Goal: Information Seeking & Learning: Learn about a topic

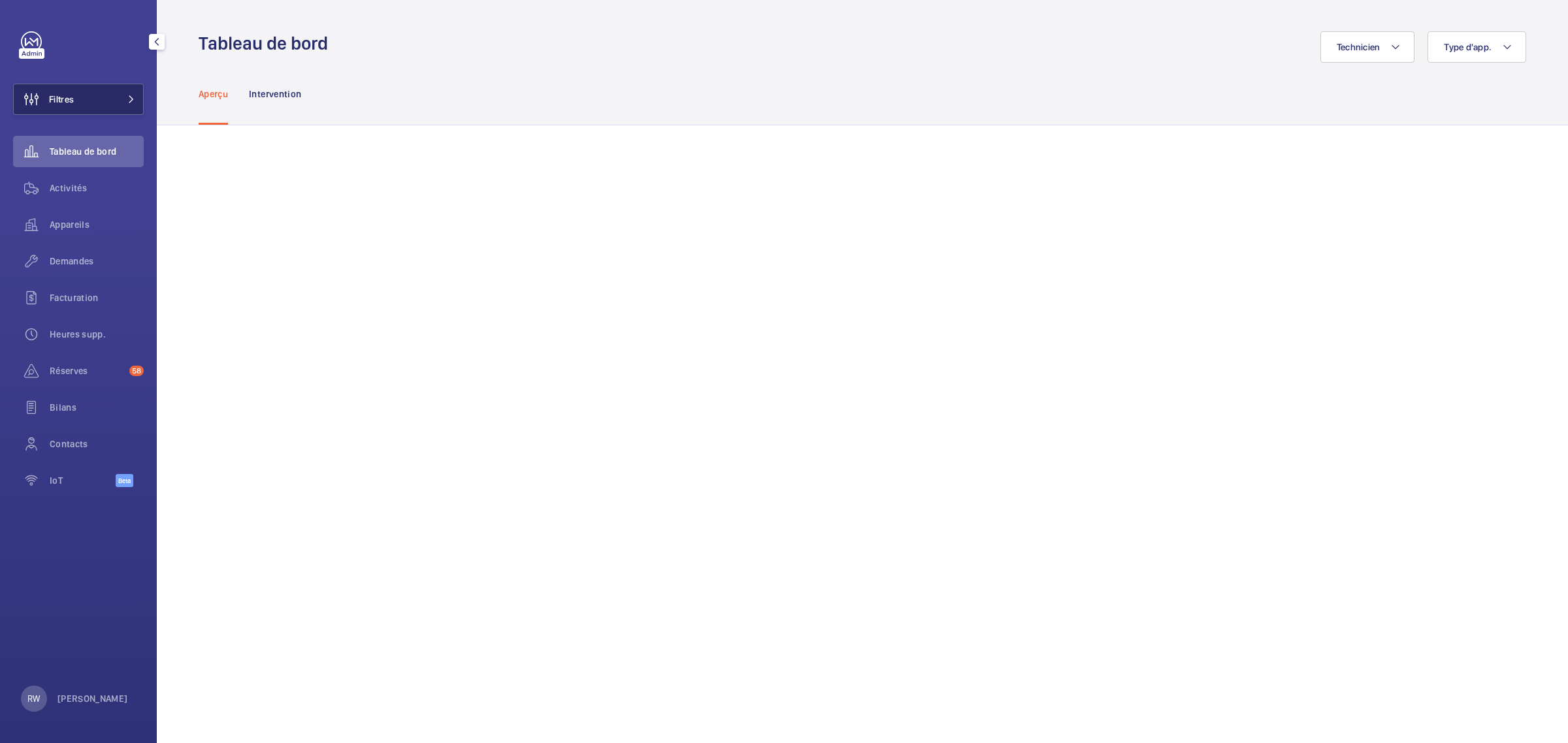
click at [120, 96] on span at bounding box center [127, 99] width 16 height 7
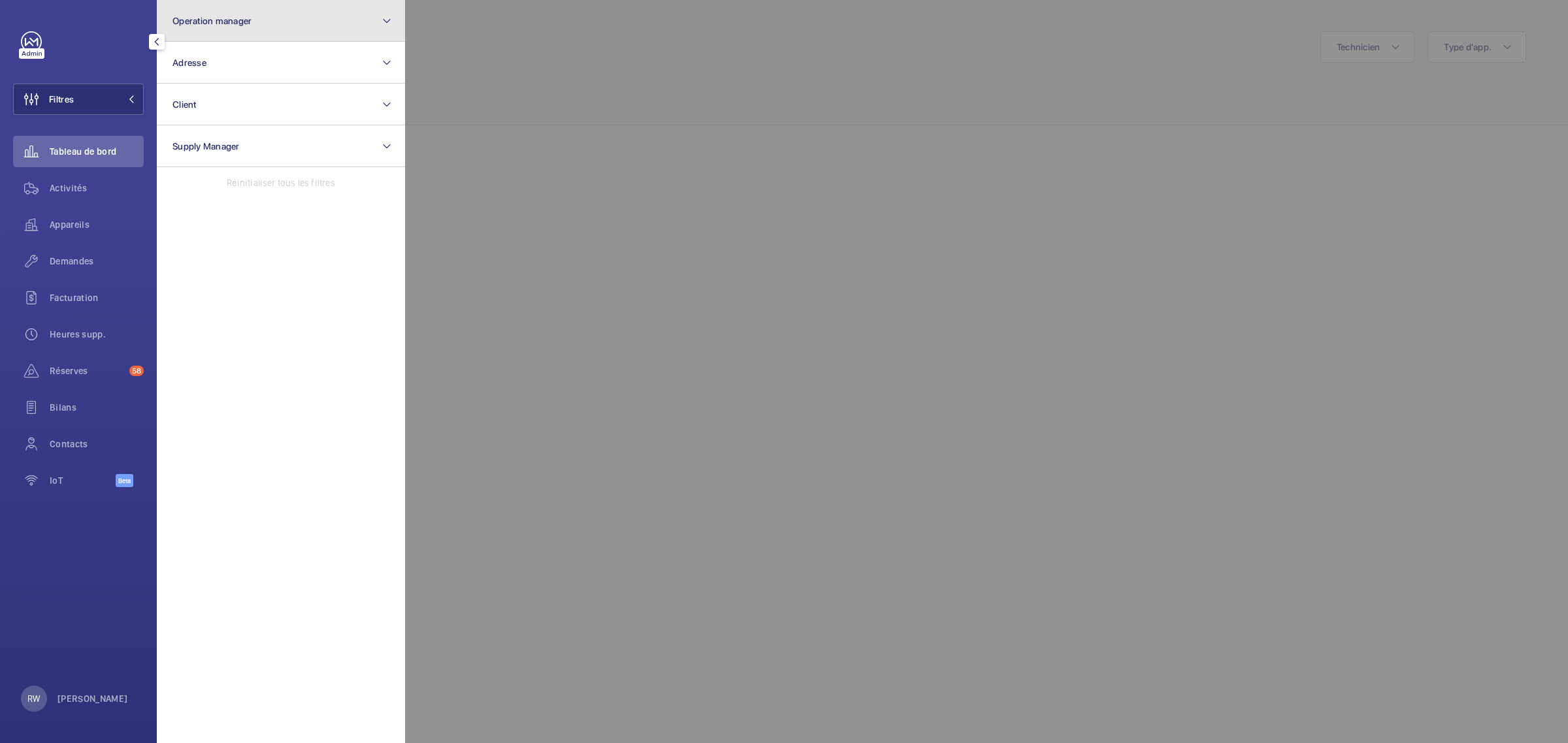
click at [223, 9] on button "Operation manager" at bounding box center [281, 21] width 248 height 42
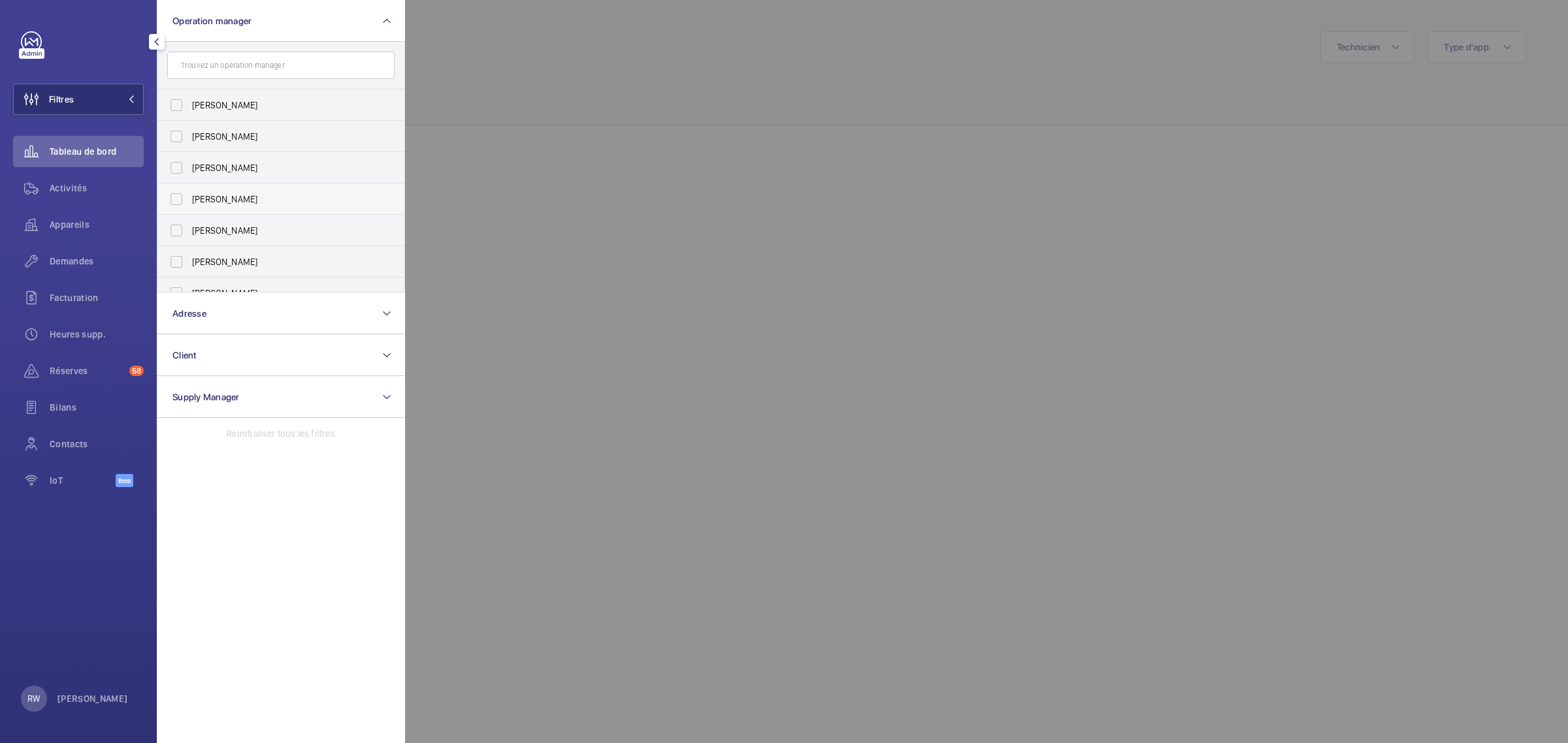
scroll to position [48, 0]
click at [175, 249] on input "[PERSON_NAME]" at bounding box center [177, 245] width 26 height 26
checkbox input "true"
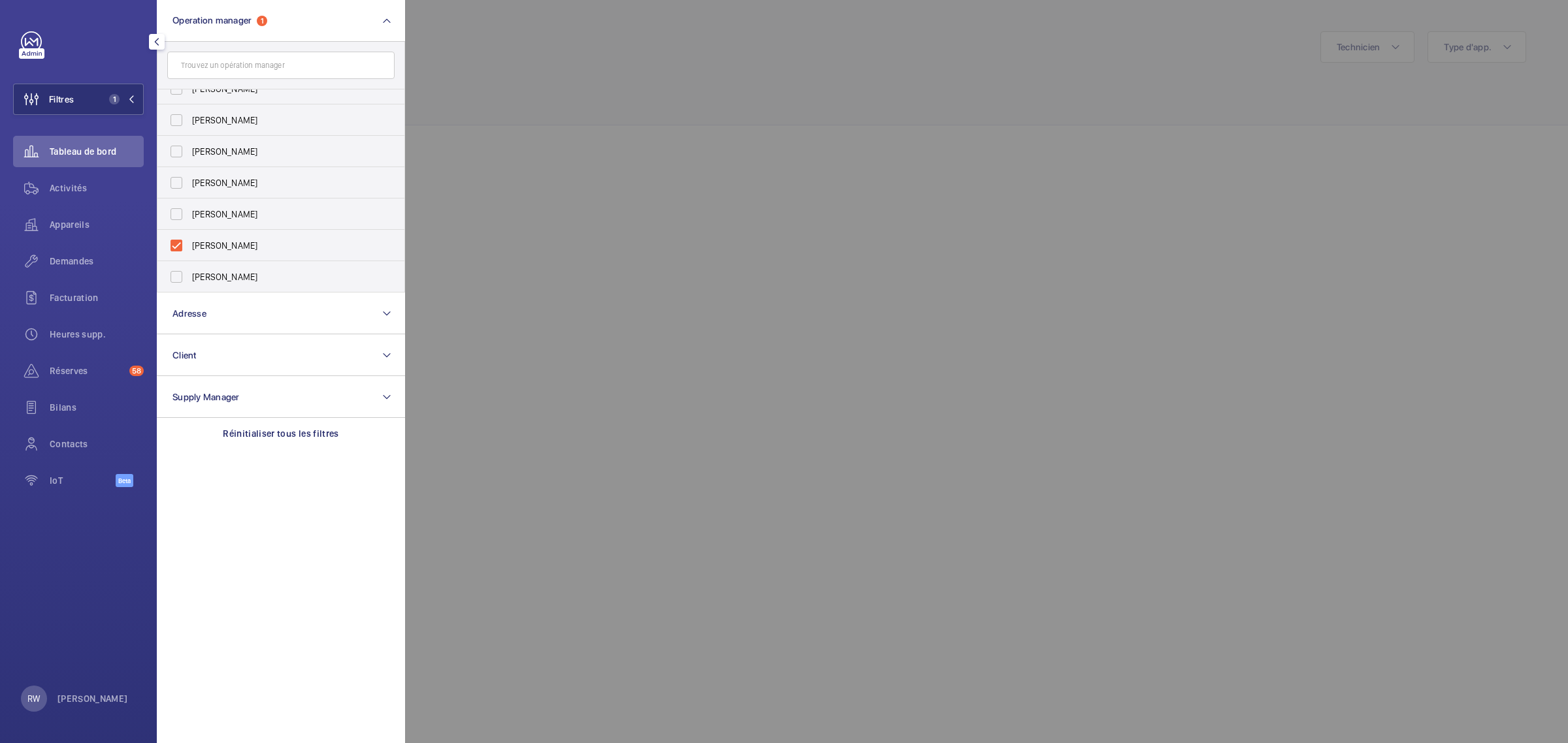
click at [787, 160] on div at bounding box center [1189, 372] width 1568 height 743
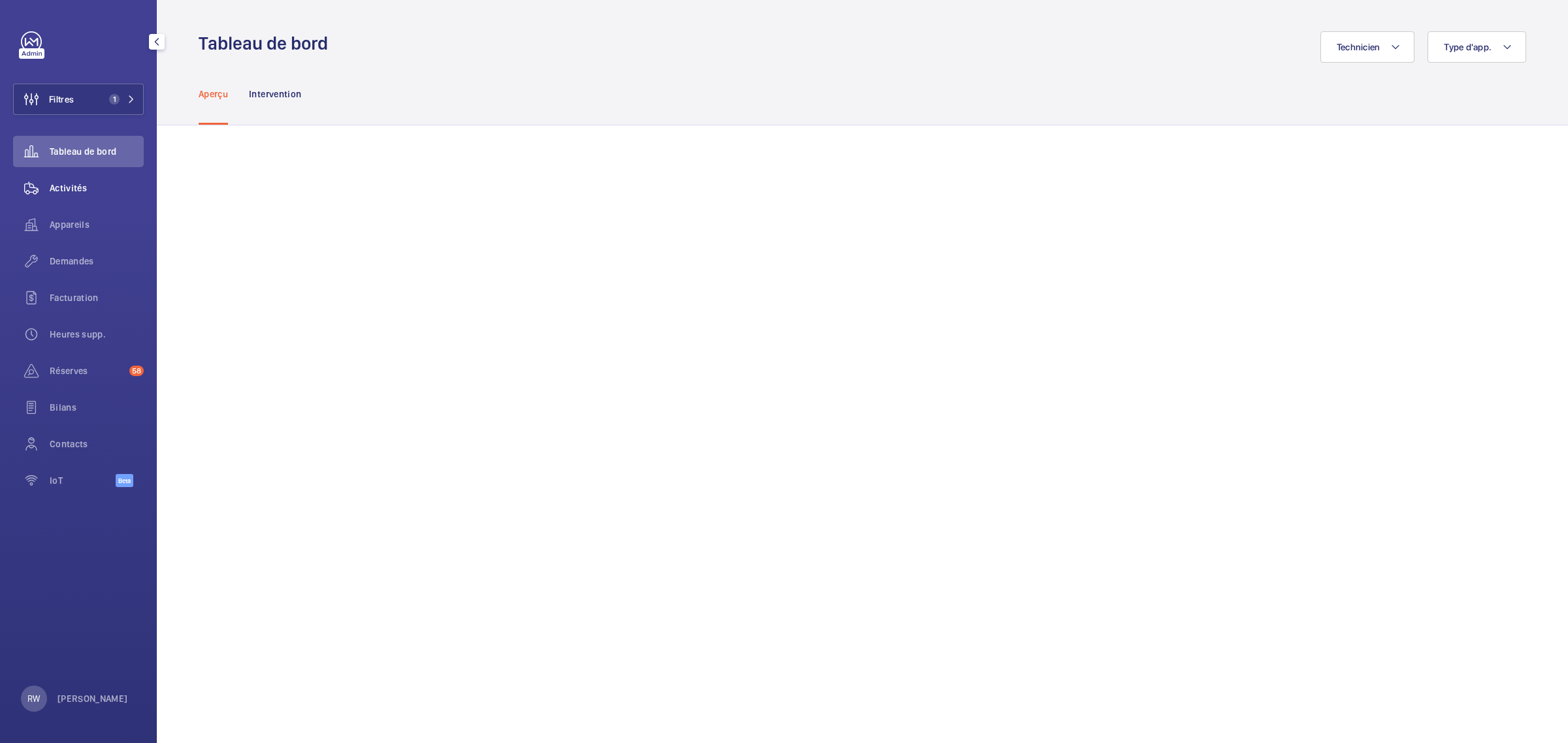
click at [73, 184] on span "Activités" at bounding box center [96, 188] width 94 height 13
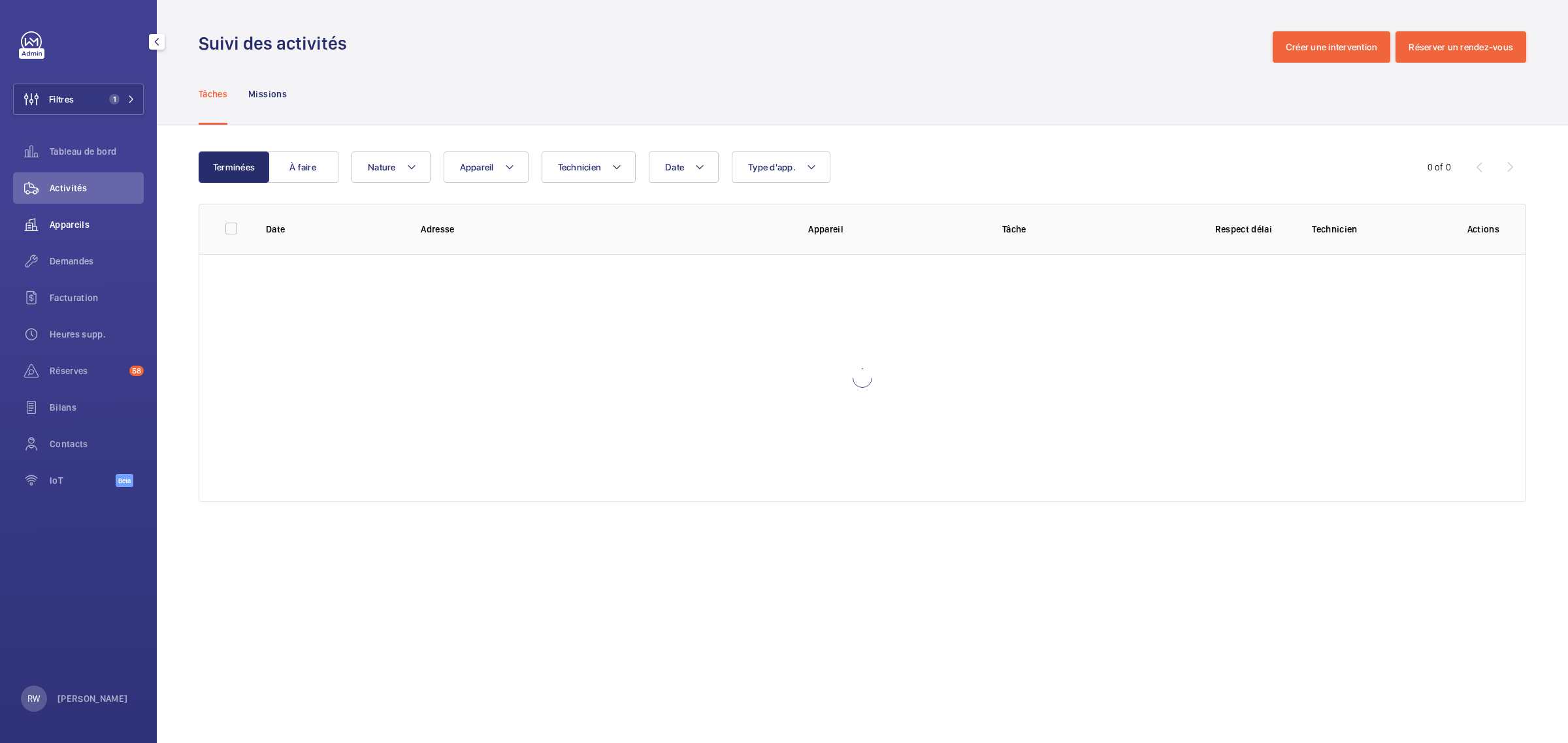
click at [77, 219] on span "Appareils" at bounding box center [96, 225] width 94 height 13
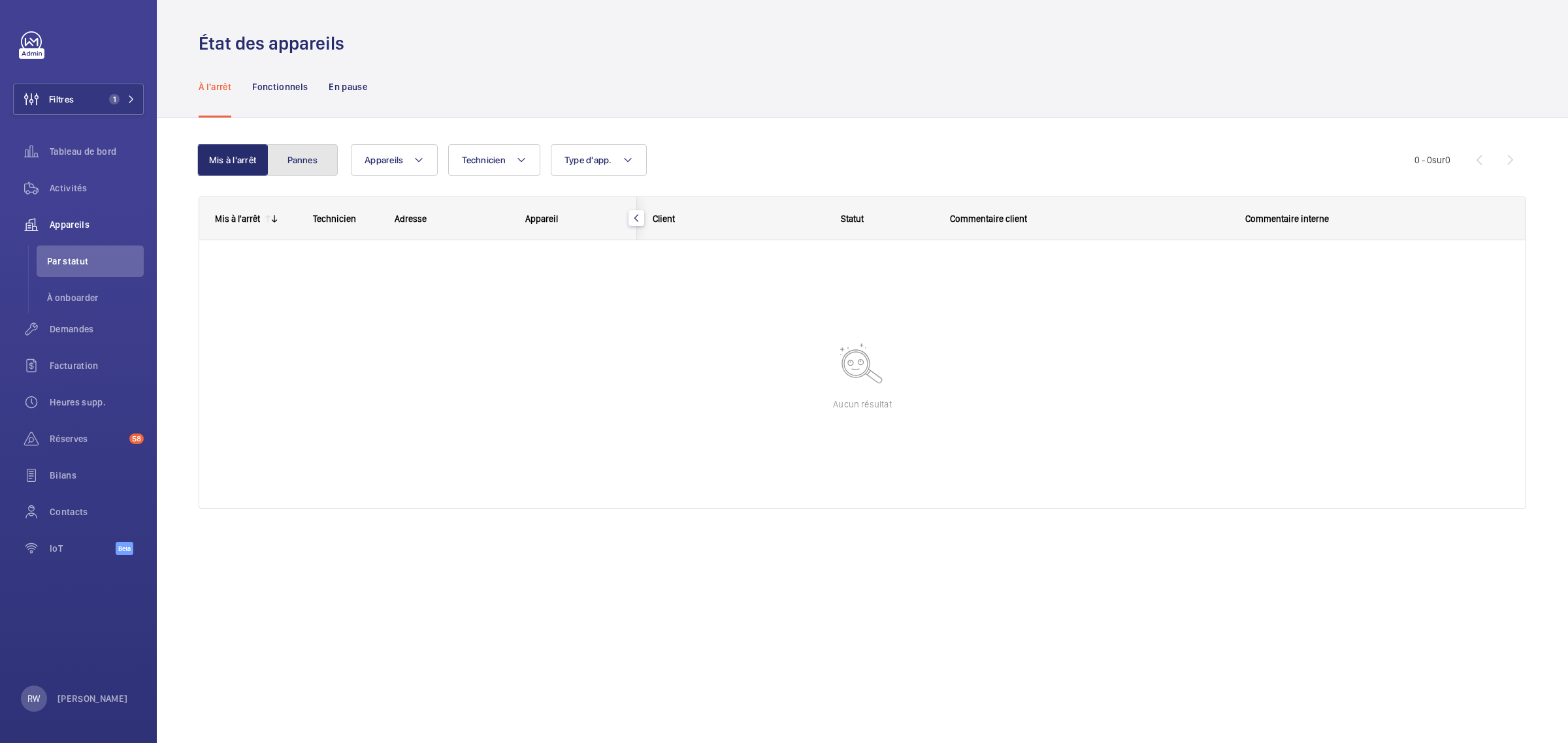
click at [302, 165] on button "Pannes" at bounding box center [303, 161] width 71 height 32
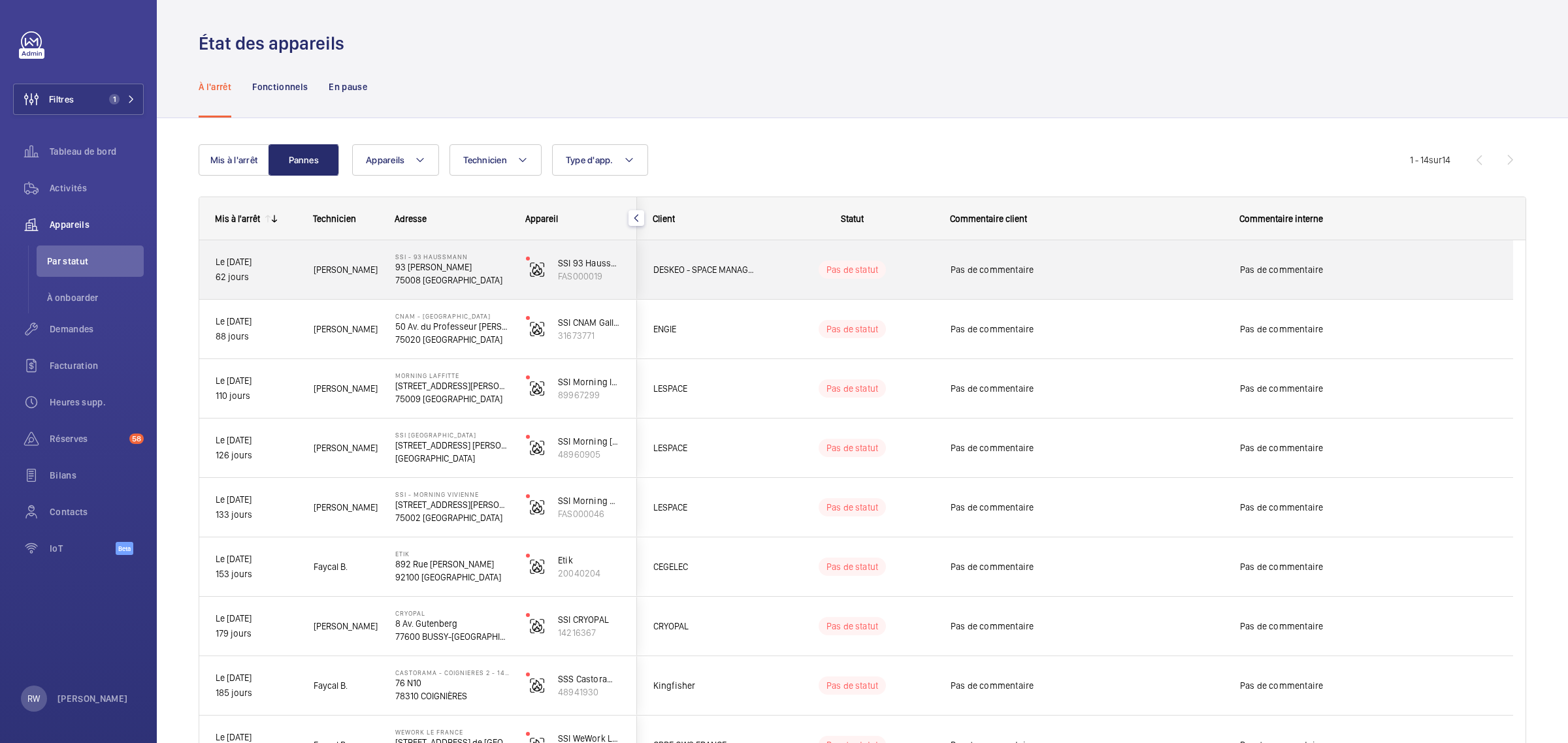
click at [768, 273] on div "Pas de statut" at bounding box center [844, 270] width 178 height 45
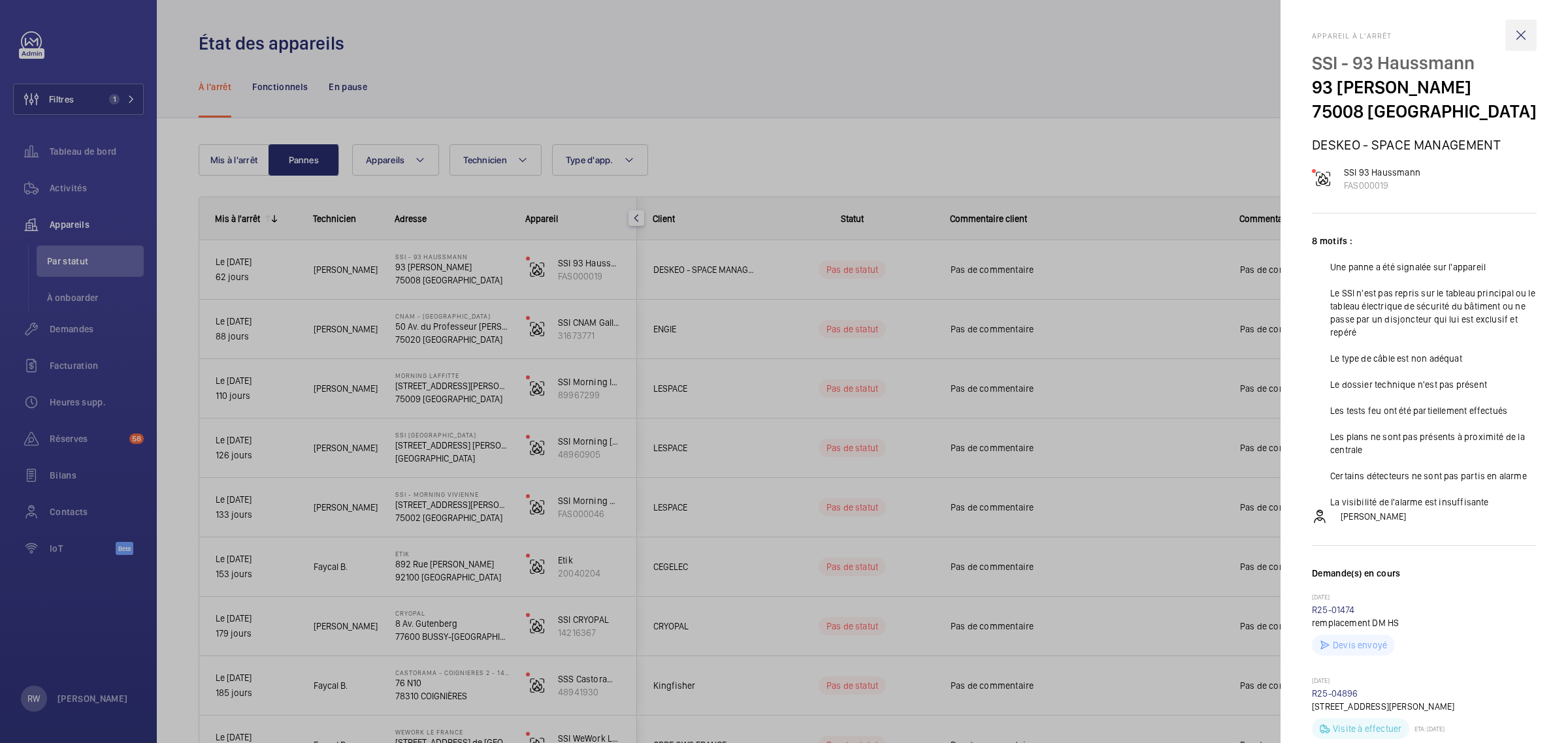
click at [1505, 27] on wm-front-icon-button at bounding box center [1521, 35] width 32 height 32
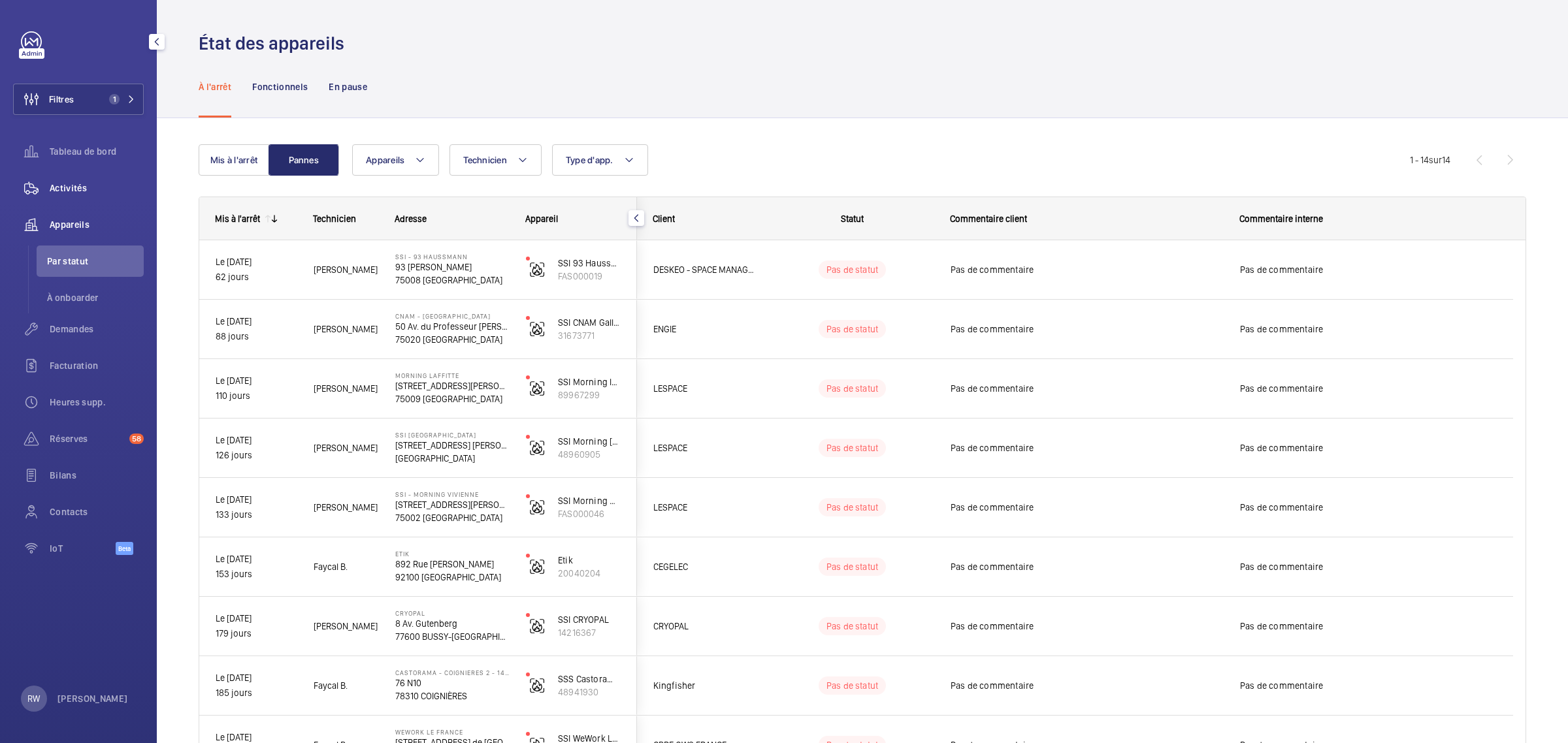
click at [66, 184] on span "Activités" at bounding box center [96, 188] width 94 height 13
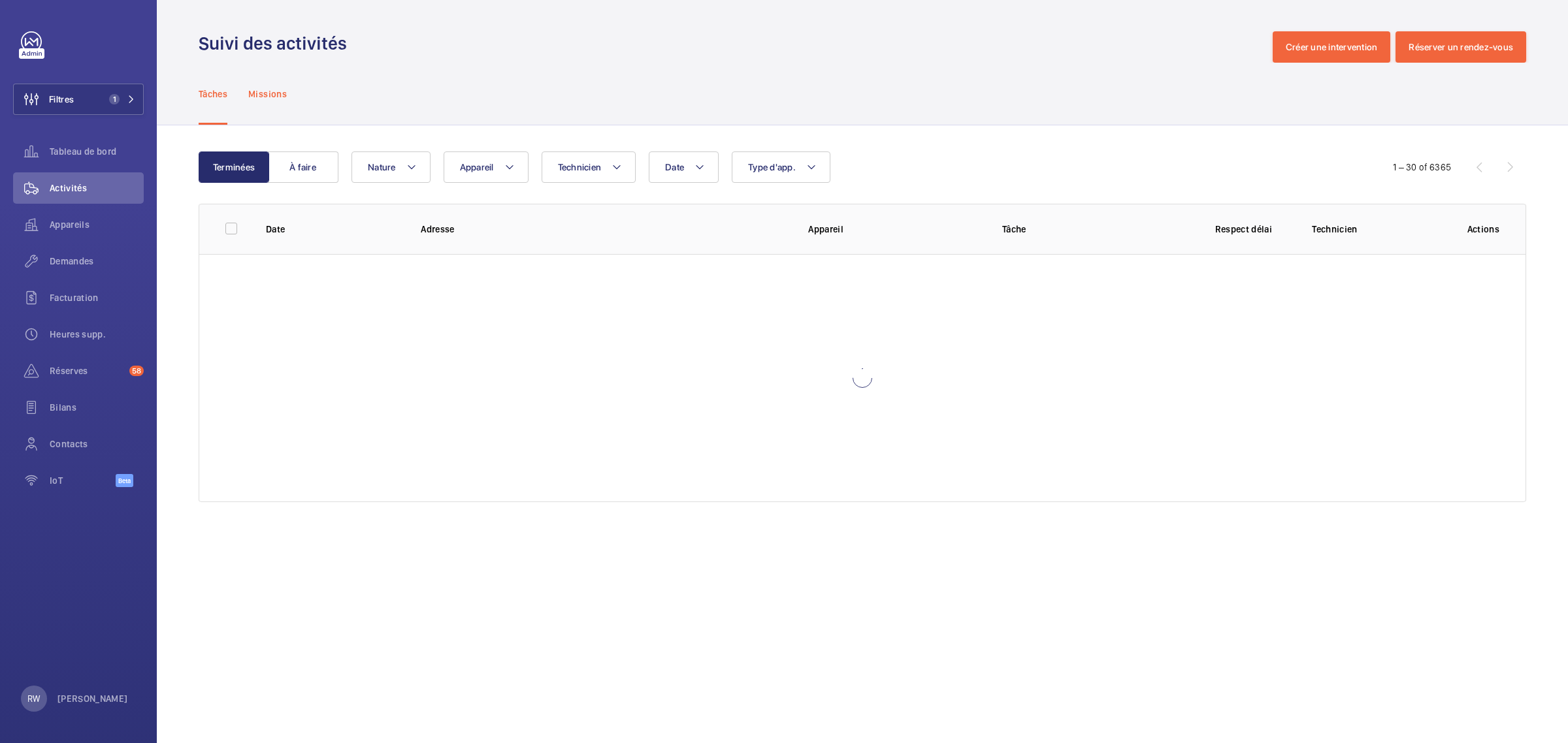
click at [273, 97] on p "Missions" at bounding box center [267, 94] width 38 height 13
click at [295, 171] on button "À faire" at bounding box center [304, 167] width 71 height 32
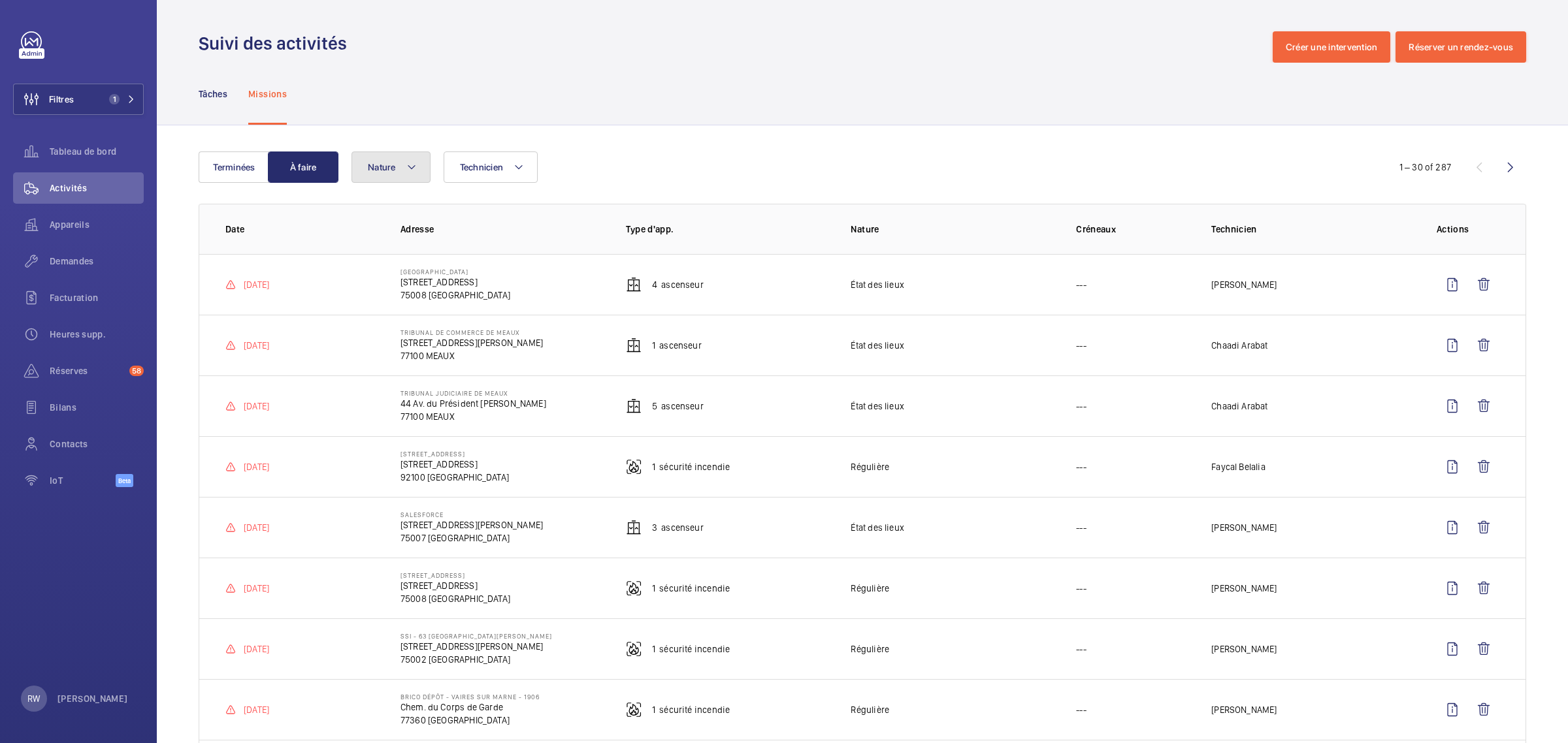
click at [416, 165] on mat-icon at bounding box center [411, 167] width 10 height 16
click at [403, 168] on button "Nature" at bounding box center [390, 167] width 79 height 32
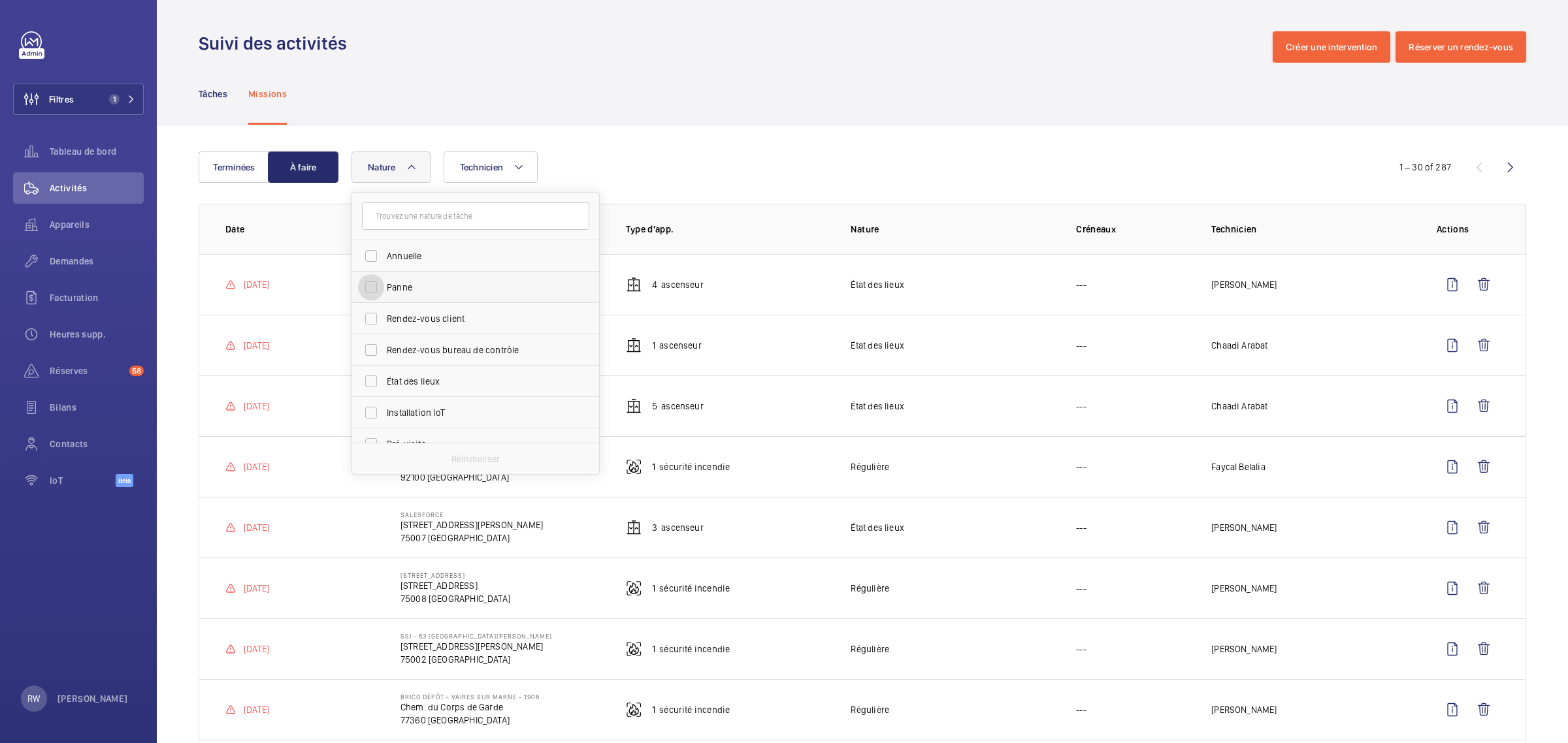
click at [374, 287] on input "Panne" at bounding box center [371, 287] width 26 height 26
checkbox input "true"
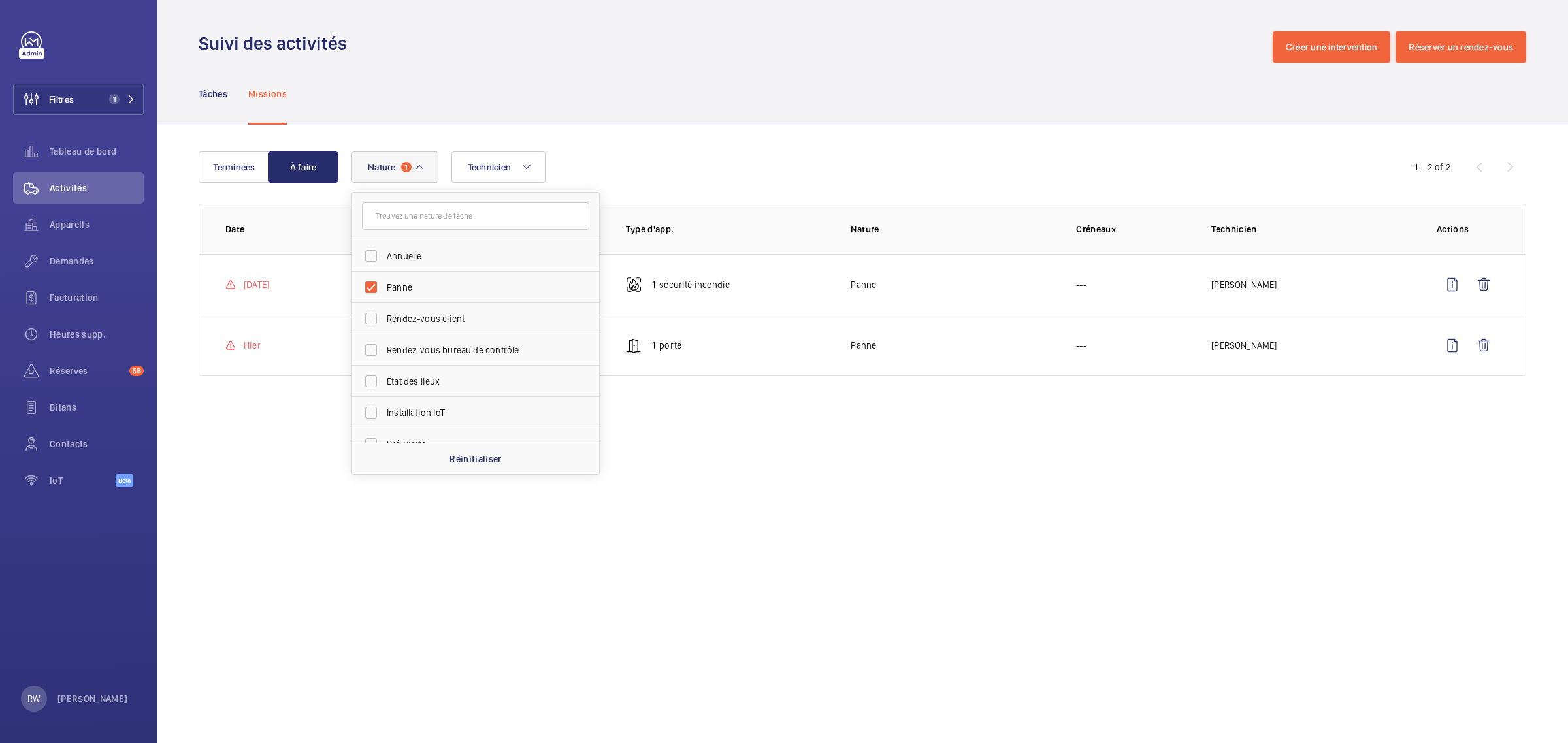
click at [864, 87] on div "Tâches Missions" at bounding box center [862, 93] width 1327 height 62
click at [214, 91] on p "Tâches" at bounding box center [213, 94] width 29 height 13
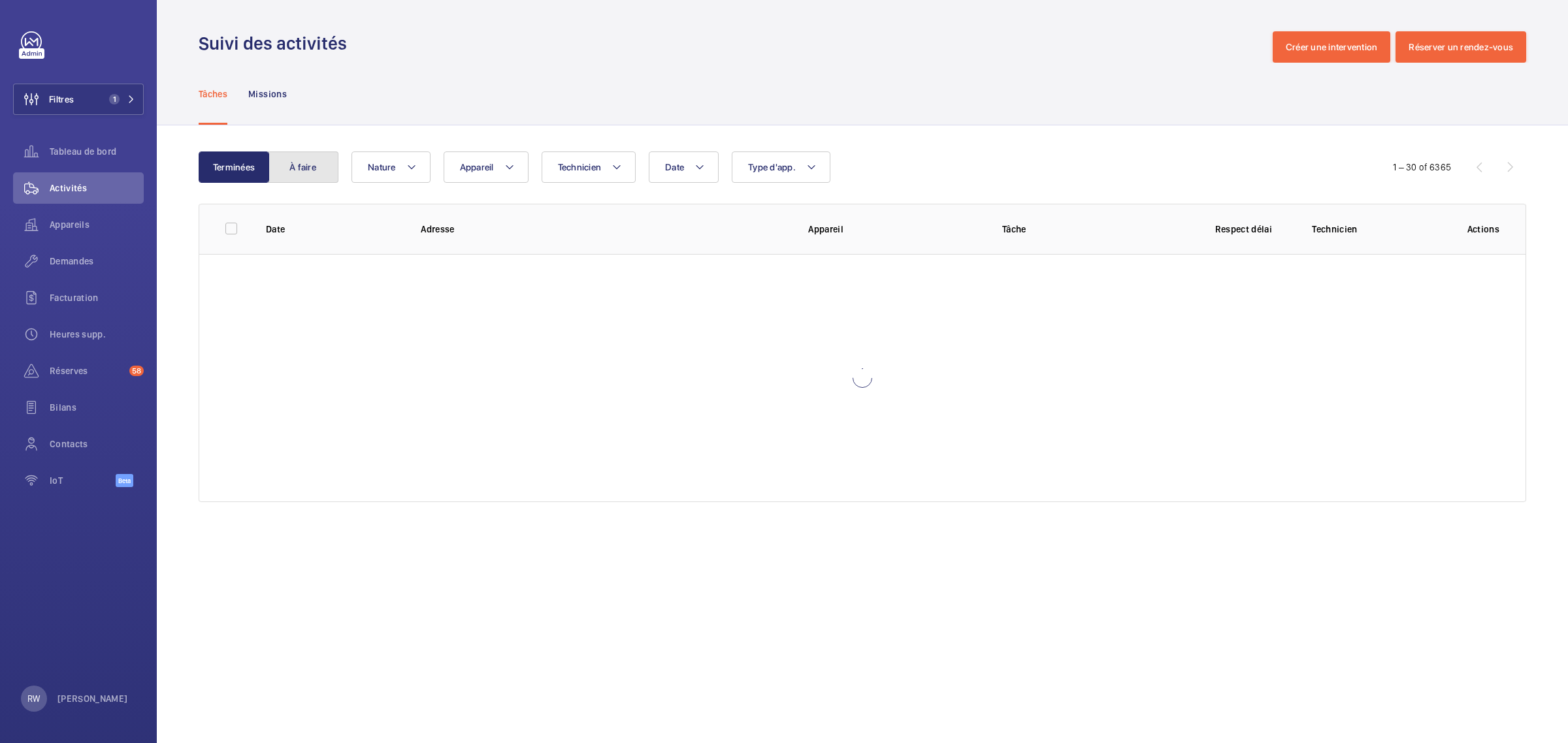
click at [301, 172] on button "À faire" at bounding box center [304, 167] width 71 height 32
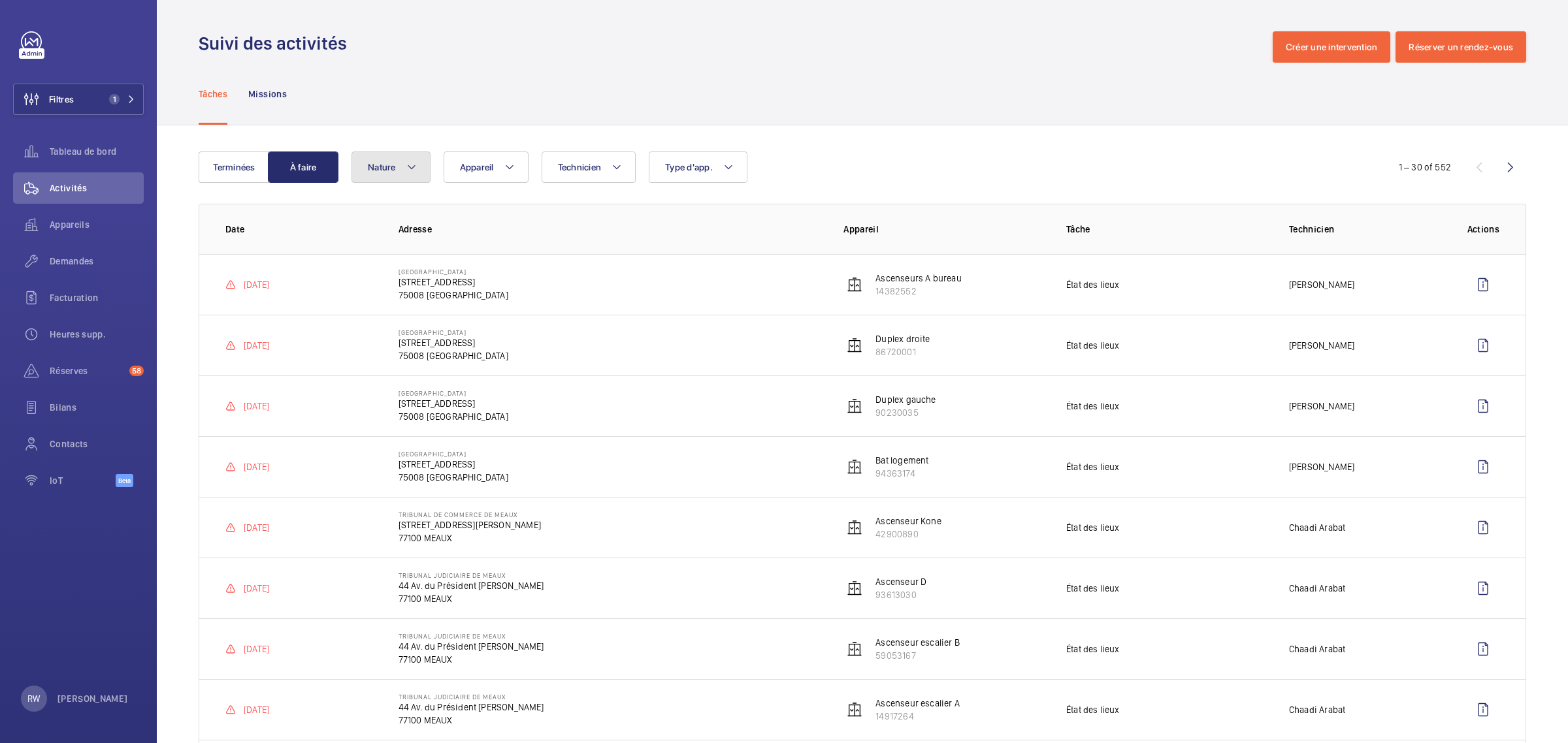
click at [403, 170] on button "Nature" at bounding box center [390, 167] width 79 height 32
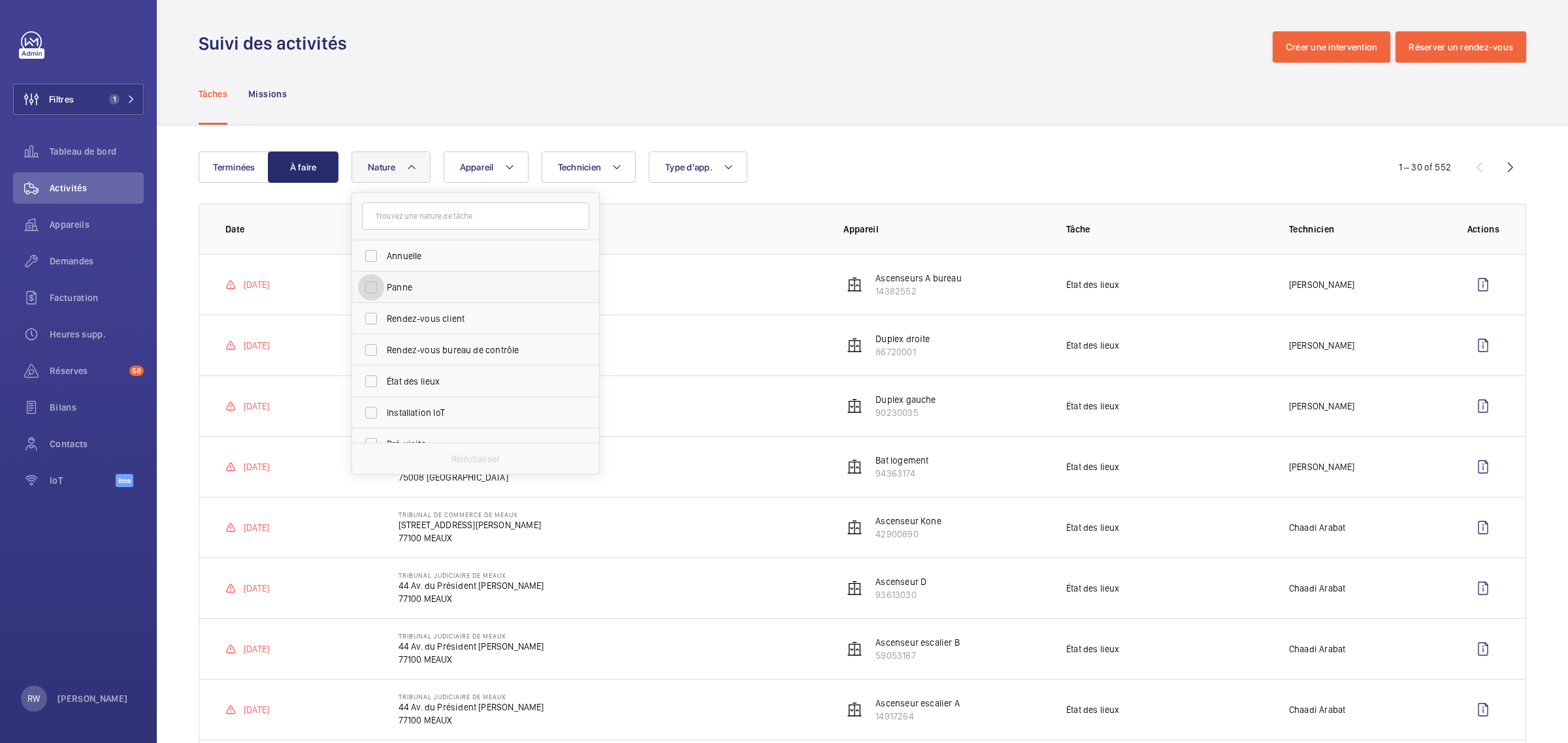
click at [370, 284] on input "Panne" at bounding box center [371, 287] width 26 height 26
checkbox input "true"
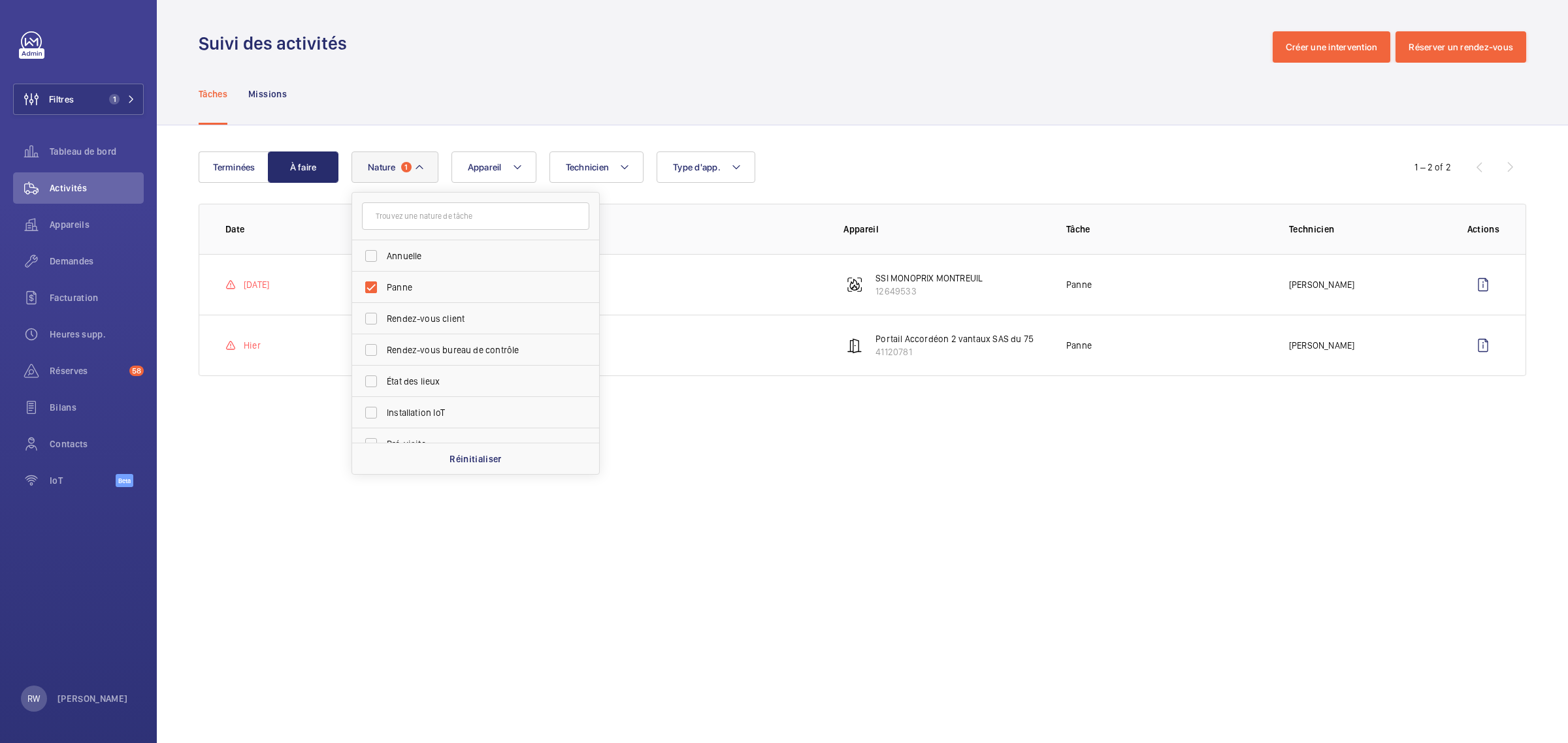
click at [701, 124] on div "Tâches Missions" at bounding box center [862, 93] width 1327 height 62
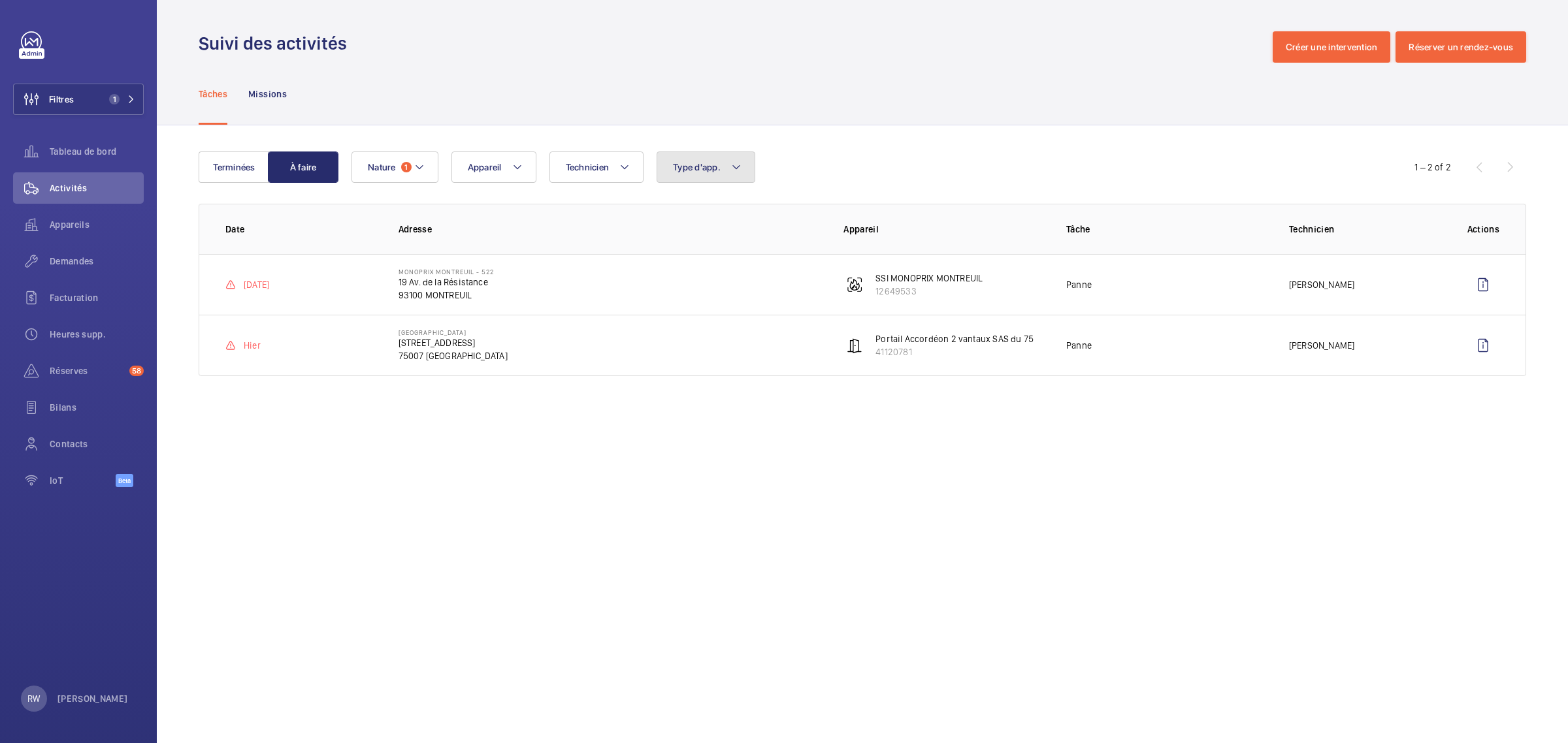
click at [707, 161] on span "Type d'app." at bounding box center [697, 166] width 48 height 10
click at [673, 351] on input "Sécurité incendie" at bounding box center [676, 350] width 26 height 26
checkbox input "true"
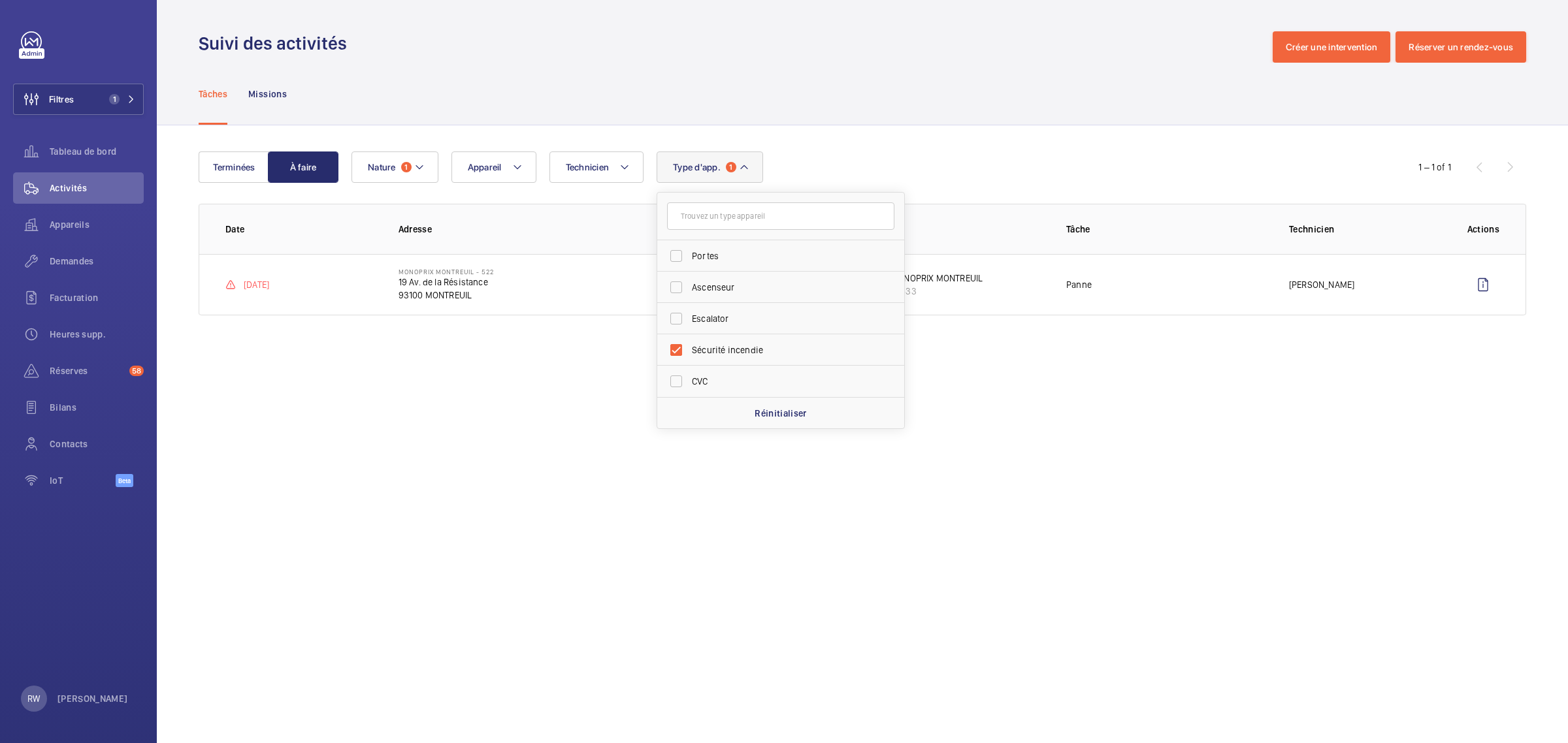
click at [821, 108] on div "Tâches Missions" at bounding box center [862, 93] width 1327 height 62
click at [399, 171] on button "Nature 1" at bounding box center [394, 167] width 87 height 32
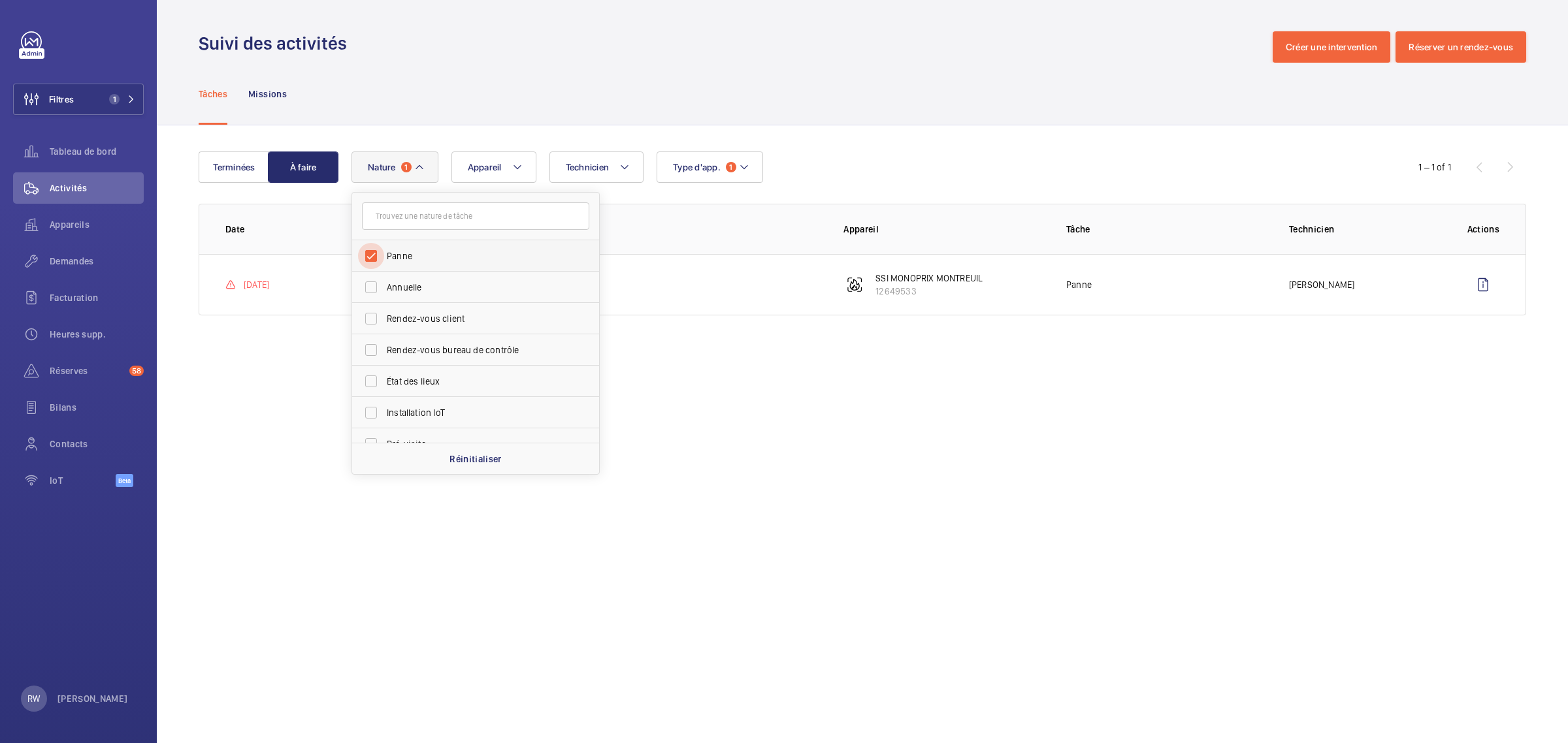
click at [374, 255] on input "Panne" at bounding box center [371, 256] width 26 height 26
checkbox input "false"
click at [564, 105] on div "Tâches Missions" at bounding box center [862, 93] width 1327 height 62
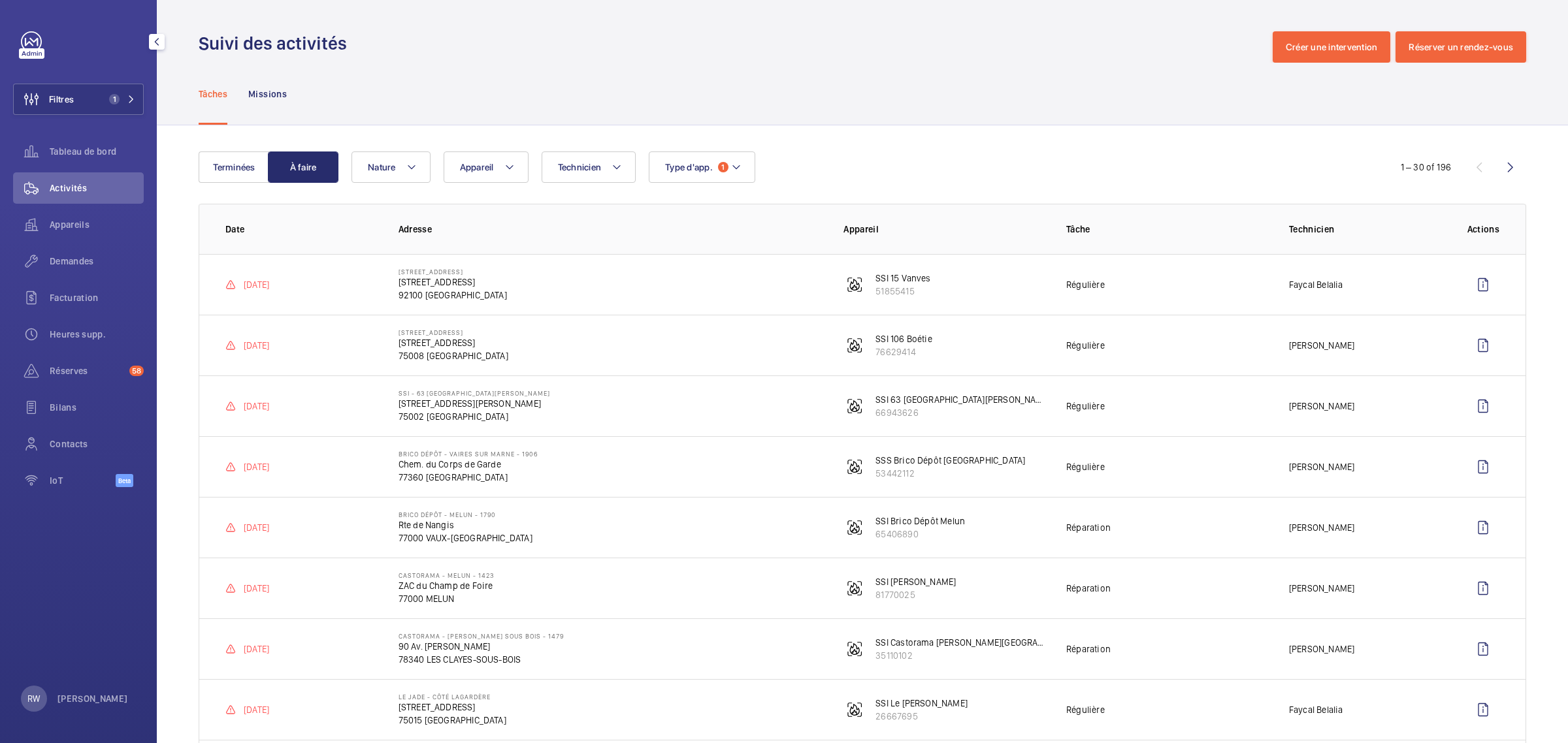
click at [86, 189] on span "Activités" at bounding box center [96, 188] width 94 height 13
click at [85, 148] on span "Tableau de bord" at bounding box center [96, 151] width 94 height 13
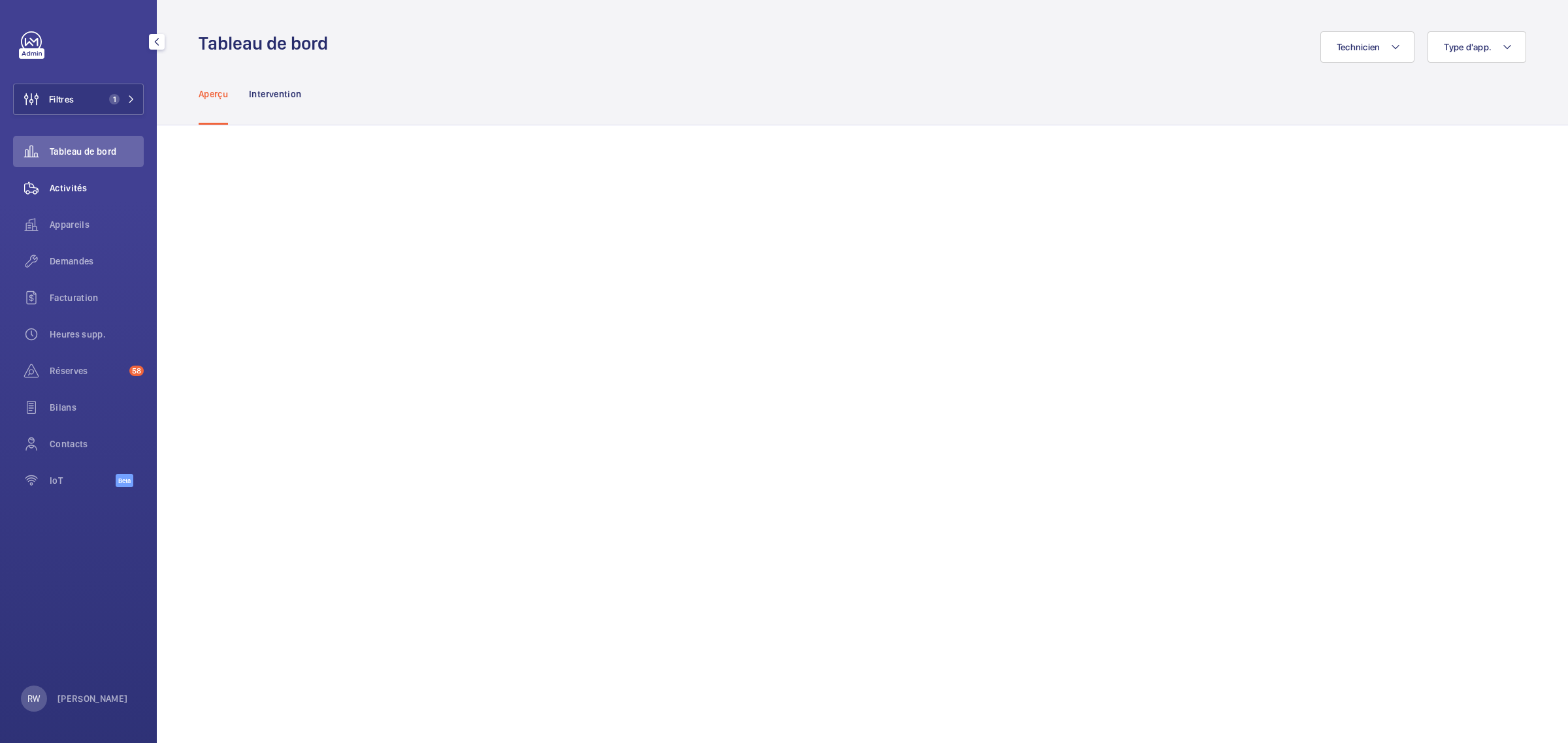
click at [76, 184] on span "Activités" at bounding box center [96, 188] width 94 height 13
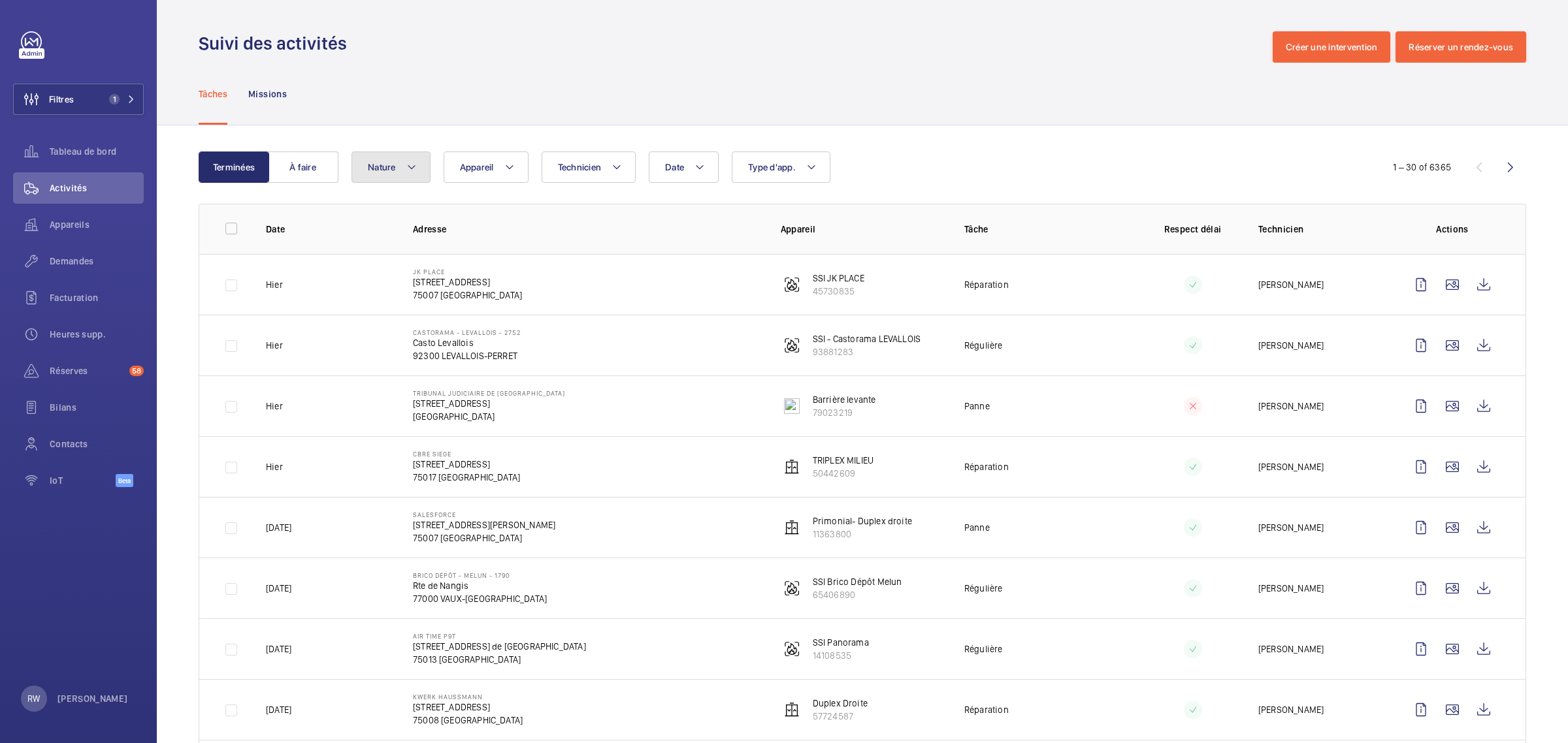
click at [386, 165] on span "Nature" at bounding box center [382, 166] width 28 height 10
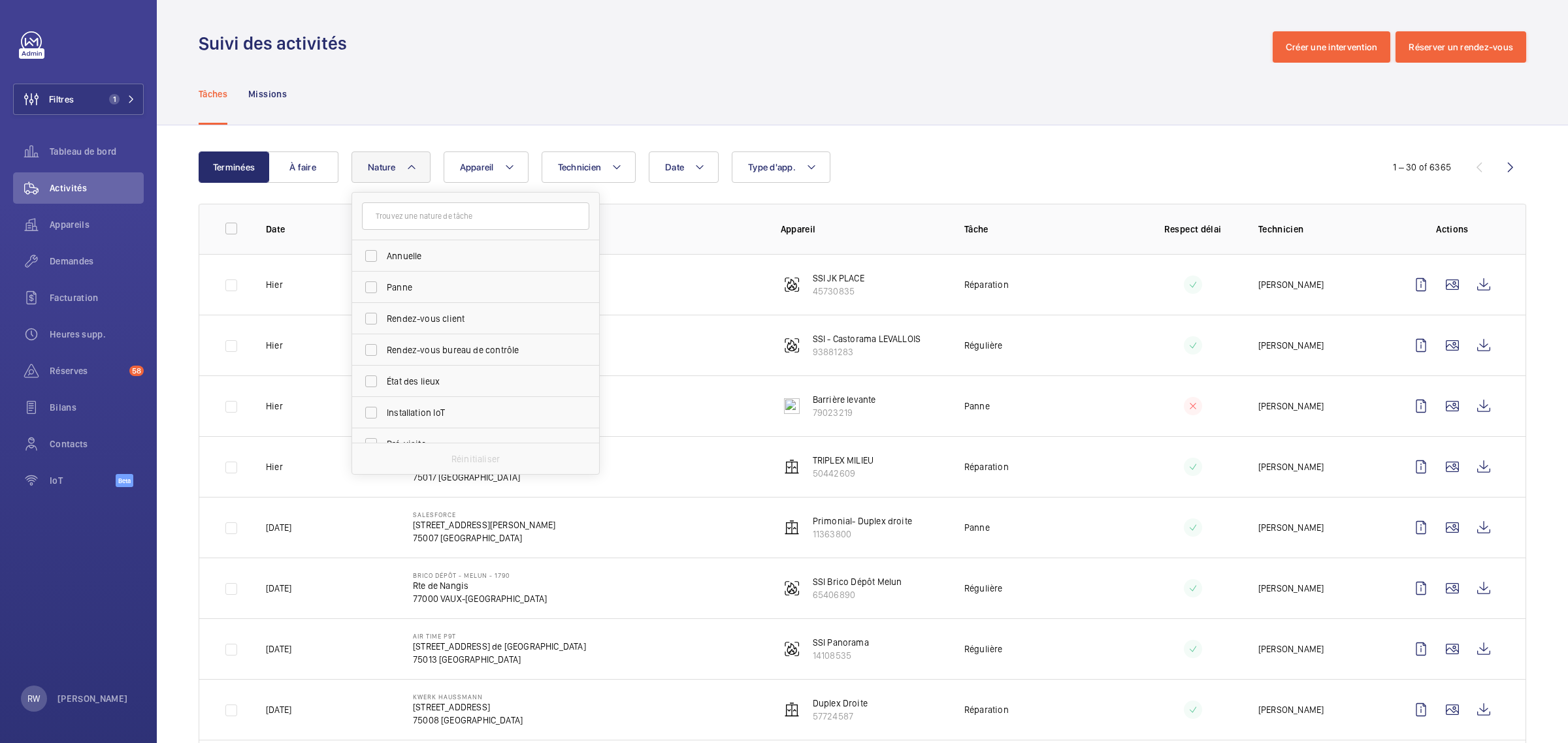
click at [386, 165] on span "Nature" at bounding box center [382, 166] width 28 height 10
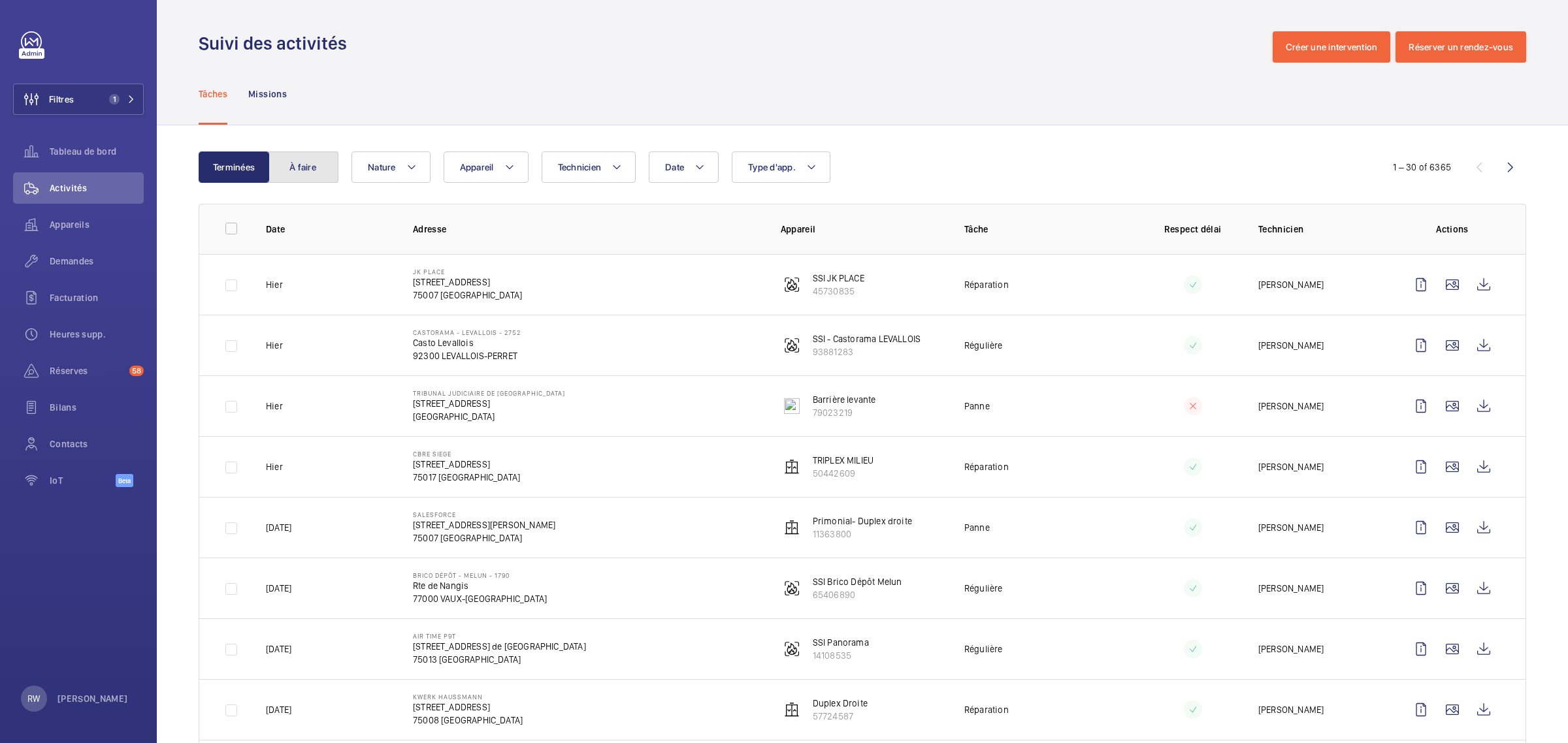
click at [292, 172] on button "À faire" at bounding box center [304, 167] width 71 height 32
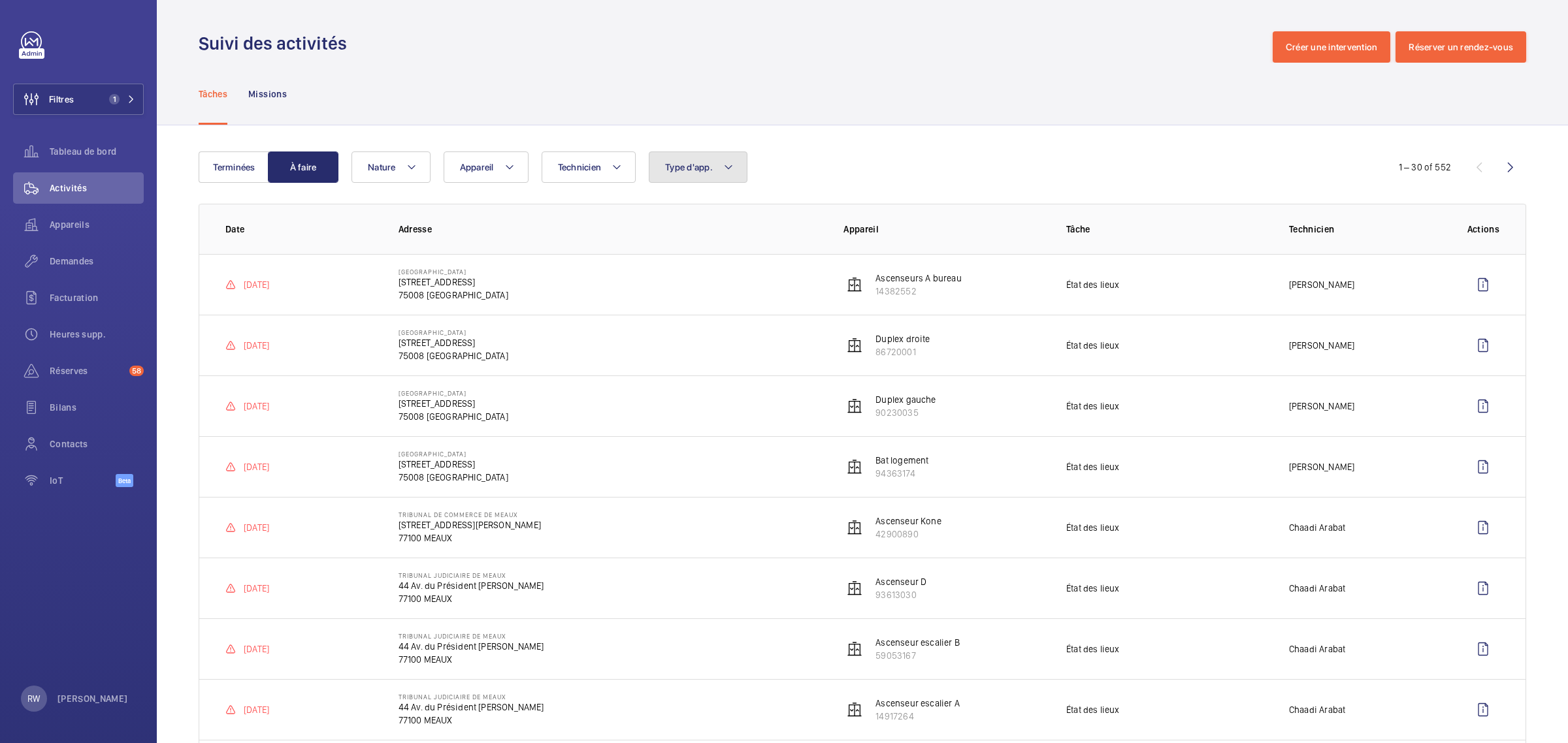
click at [716, 165] on button "Type d'app." at bounding box center [699, 167] width 99 height 32
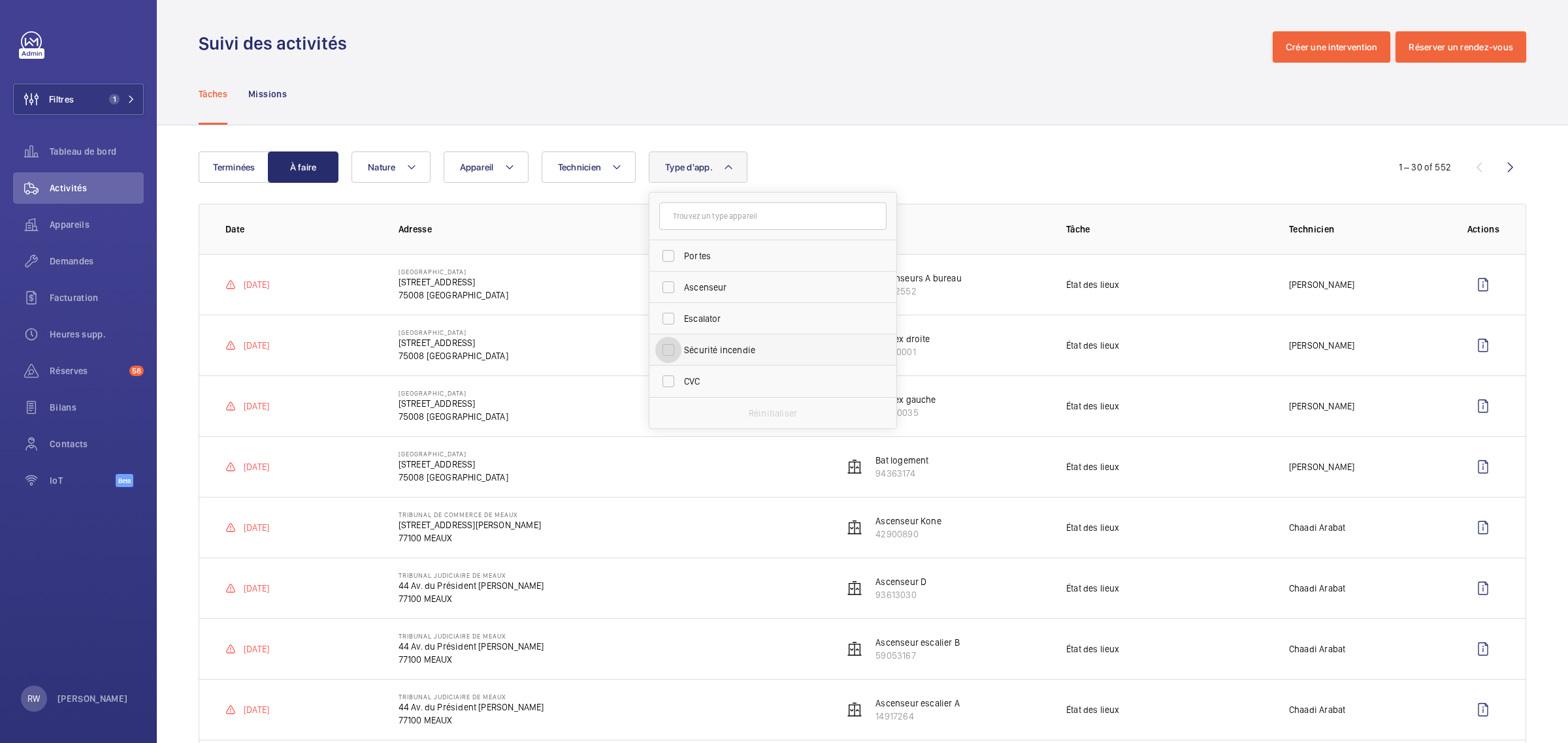
click at [671, 351] on input "Sécurité incendie" at bounding box center [669, 350] width 26 height 26
checkbox input "true"
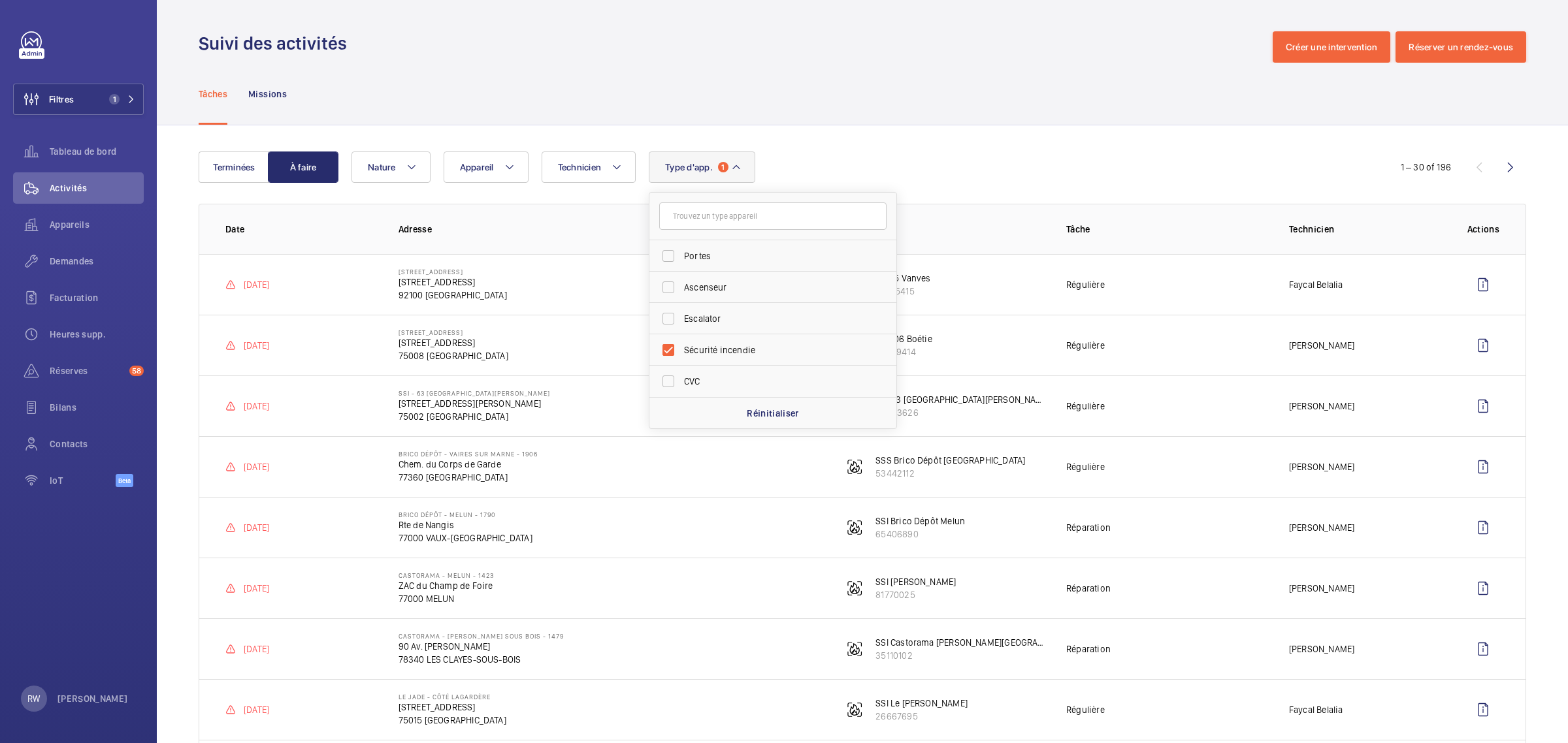
click at [614, 119] on div "Tâches Missions" at bounding box center [862, 93] width 1327 height 62
click at [421, 168] on button "Nature" at bounding box center [390, 167] width 79 height 32
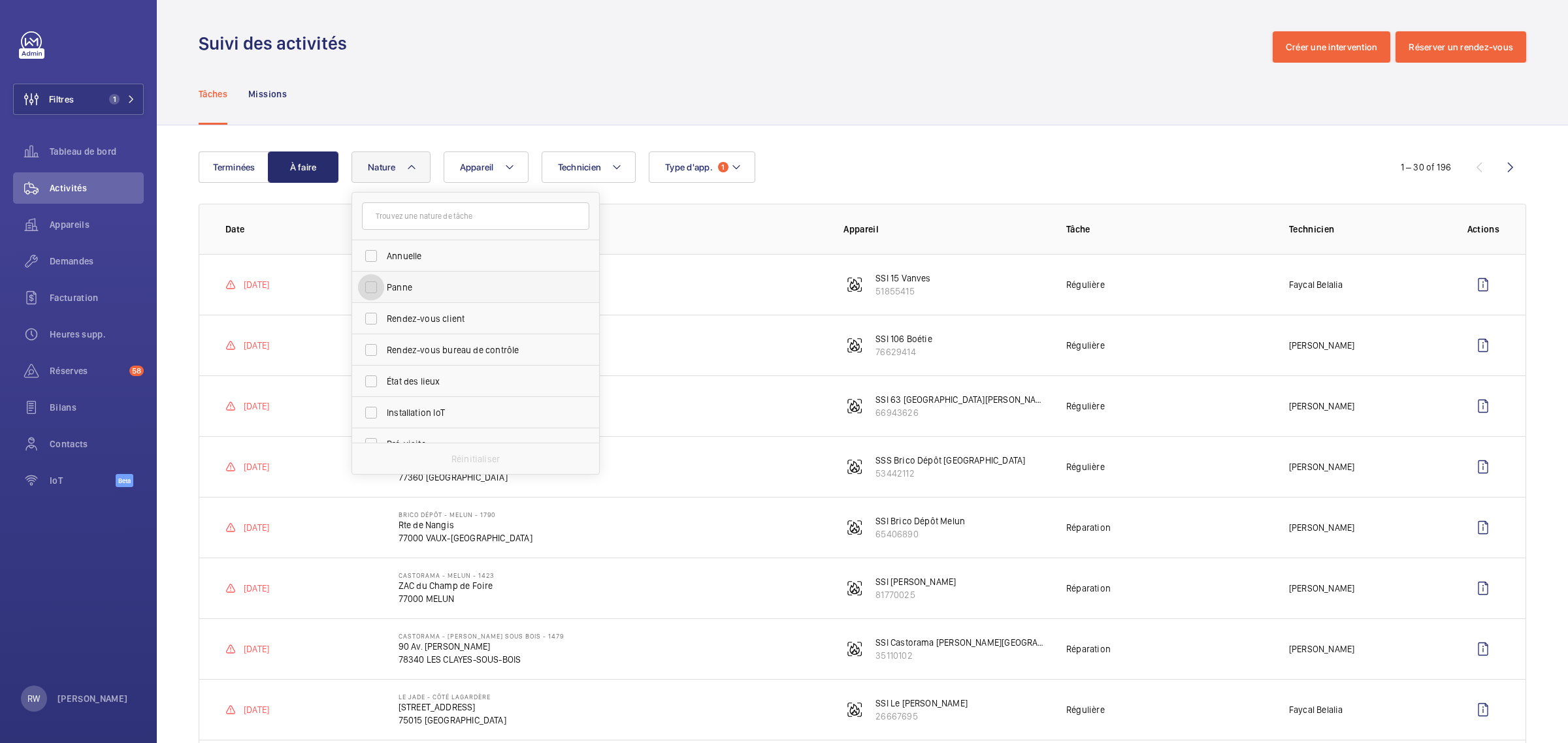
click at [380, 287] on input "Panne" at bounding box center [371, 287] width 26 height 26
checkbox input "true"
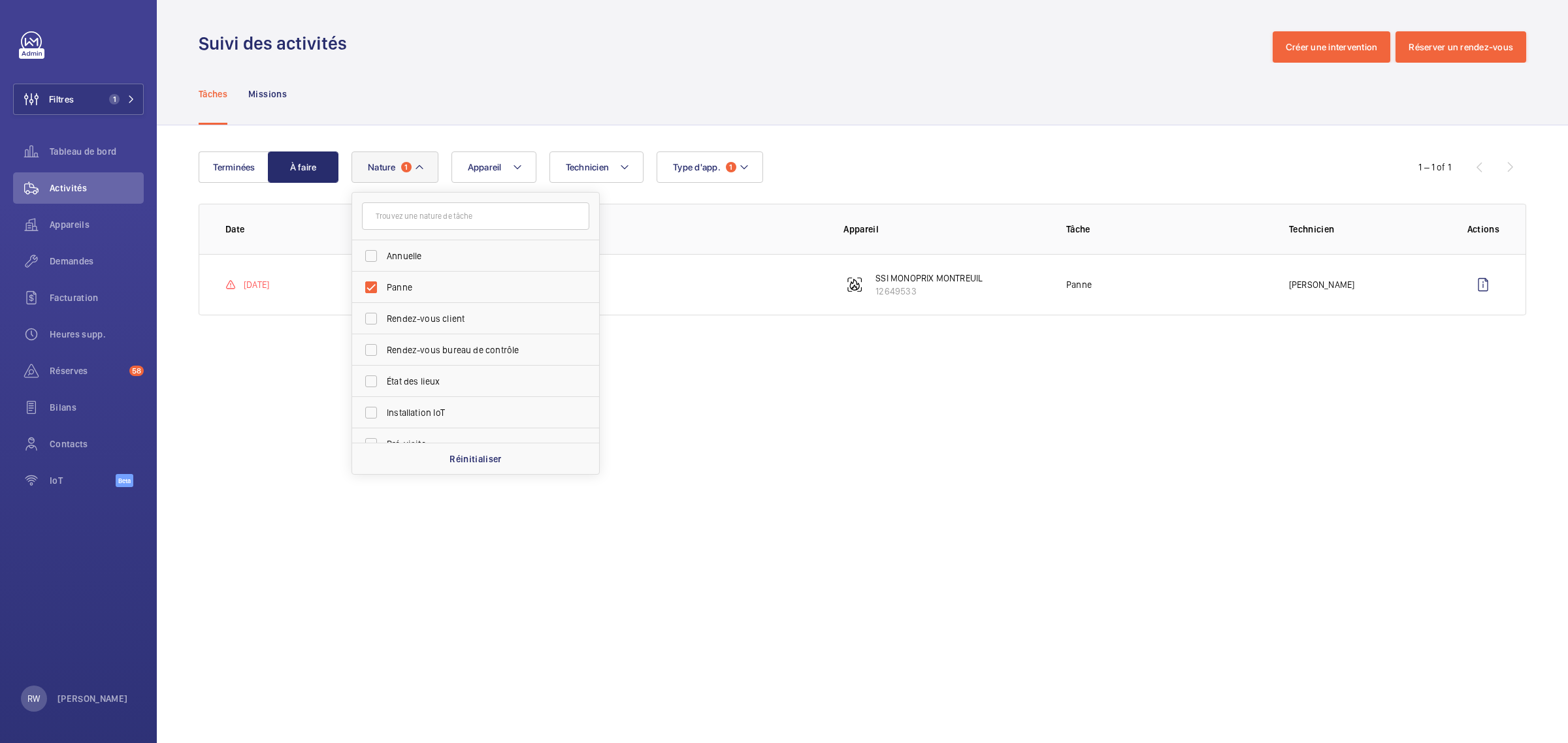
click at [684, 89] on div "Tâches Missions" at bounding box center [862, 93] width 1327 height 62
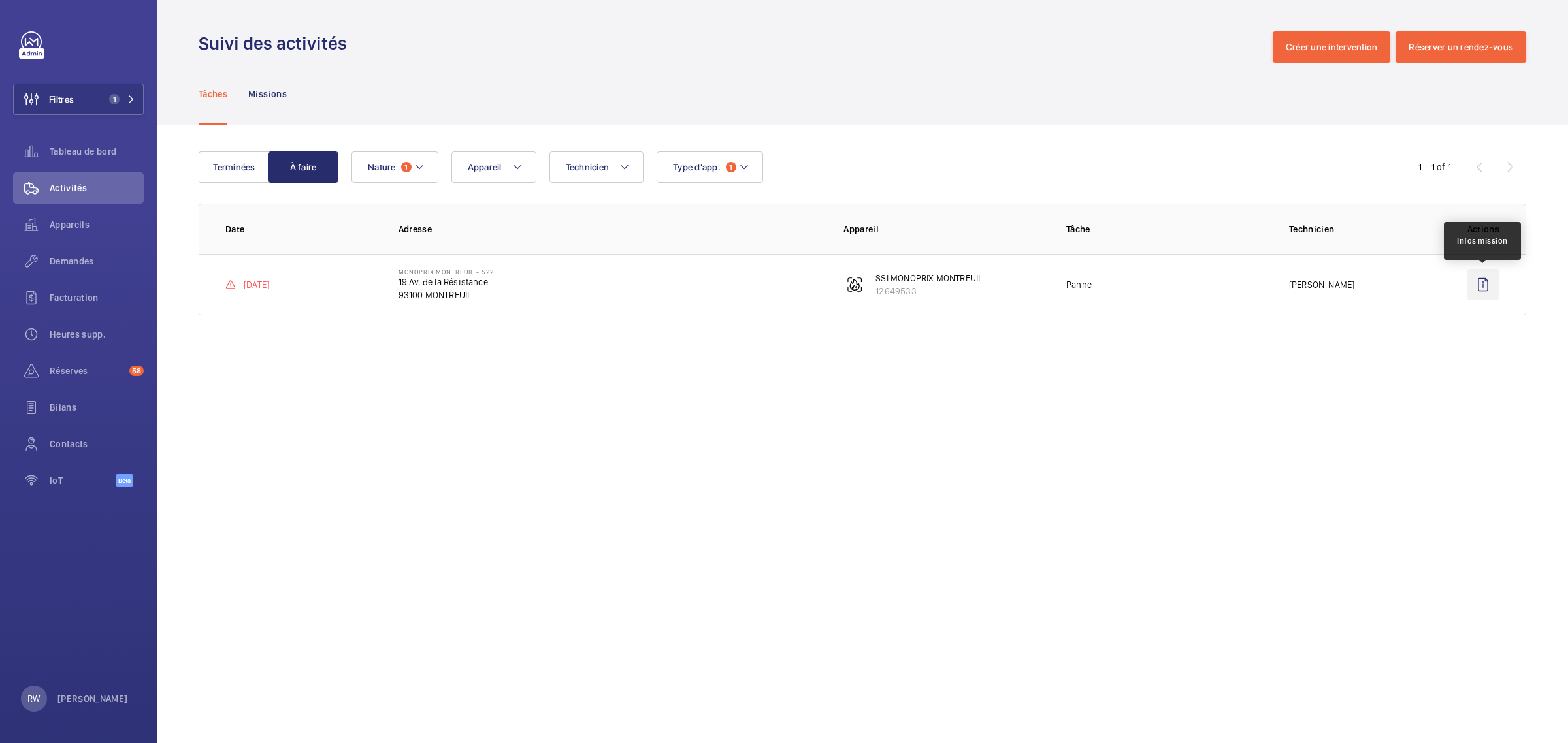
click at [1491, 284] on wm-front-icon-button at bounding box center [1483, 285] width 32 height 32
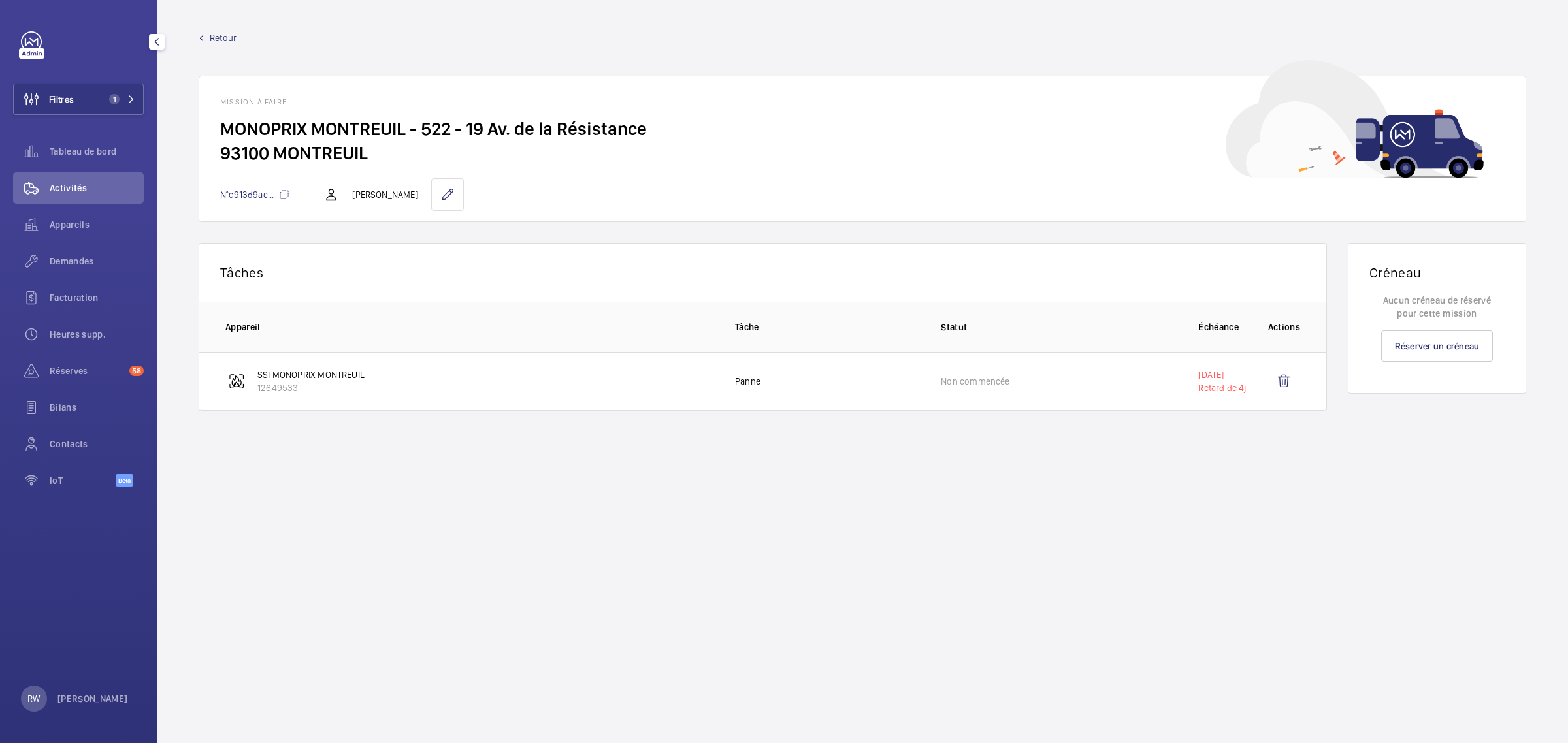
click at [29, 43] on link at bounding box center [31, 42] width 21 height 21
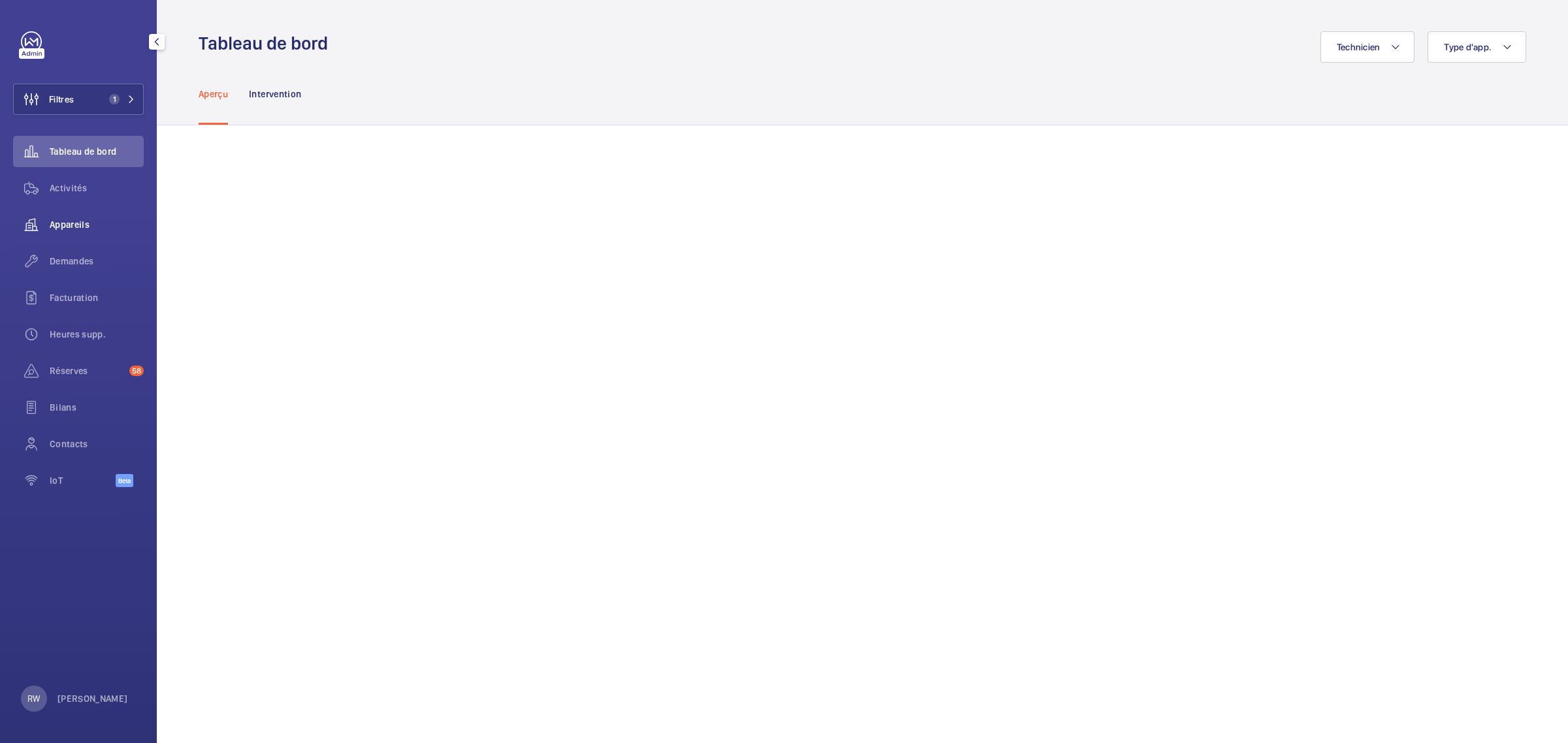
click at [65, 230] on span "Appareils" at bounding box center [96, 225] width 94 height 13
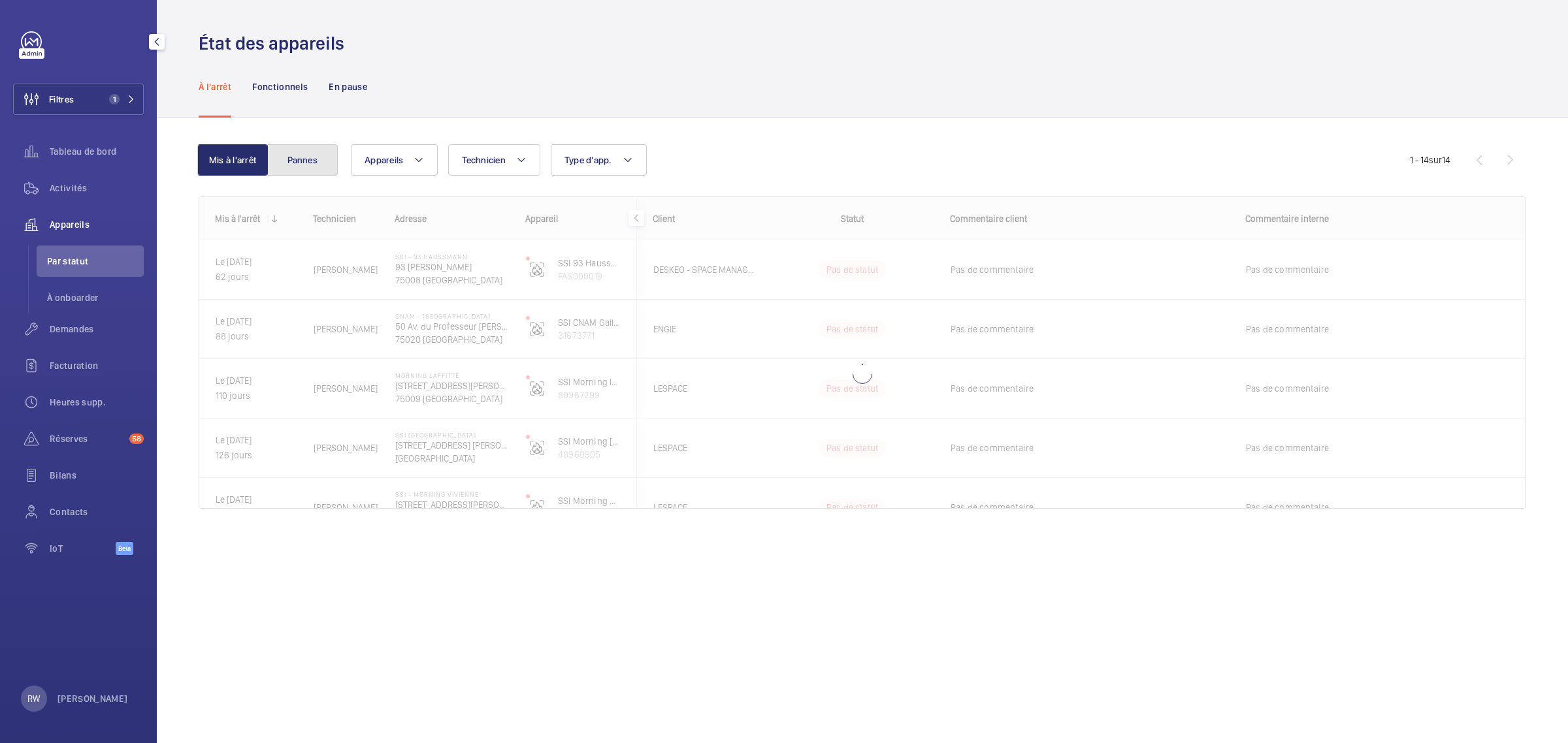
click at [314, 160] on button "Pannes" at bounding box center [303, 161] width 71 height 32
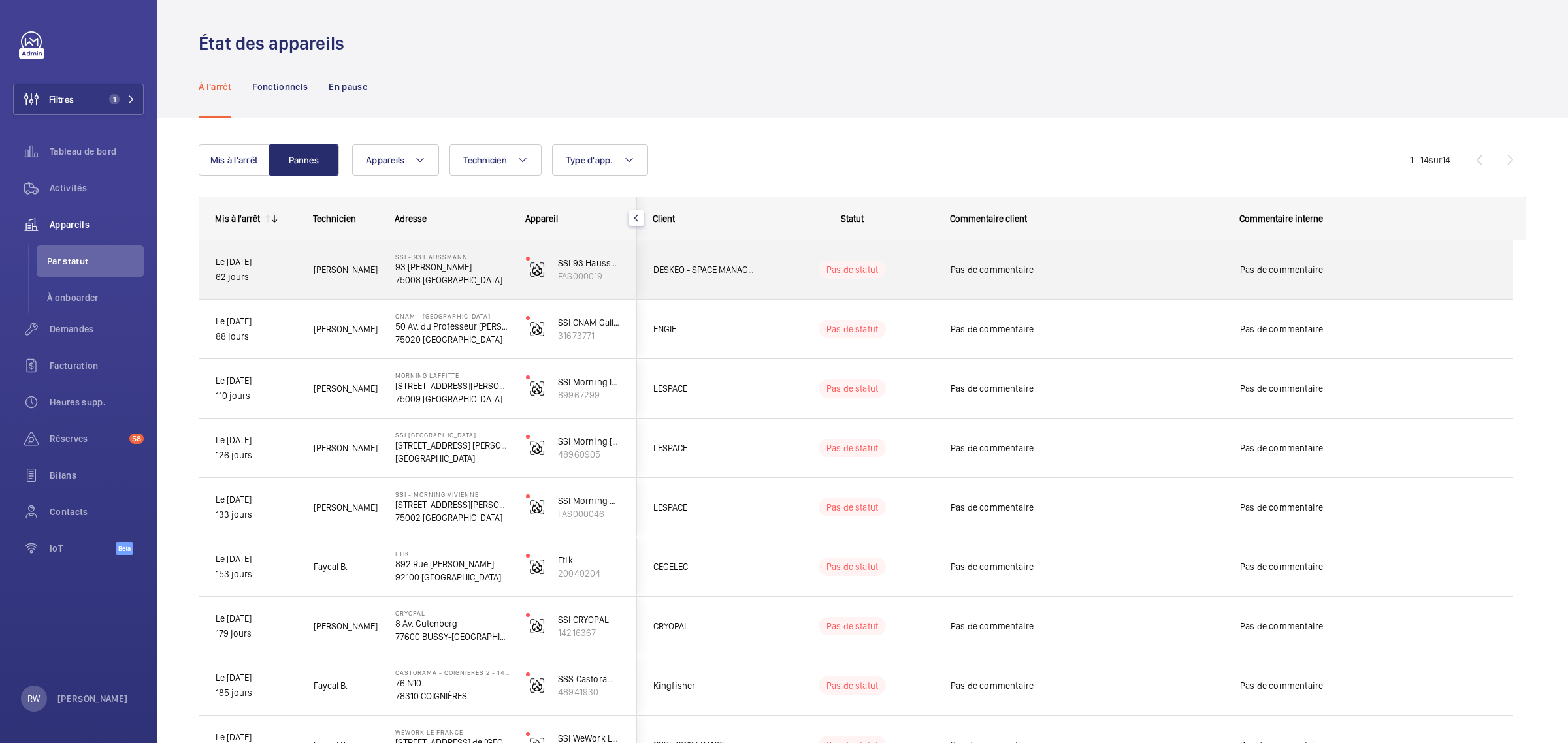
click at [1082, 277] on div "Pas de commentaire" at bounding box center [1087, 270] width 273 height 30
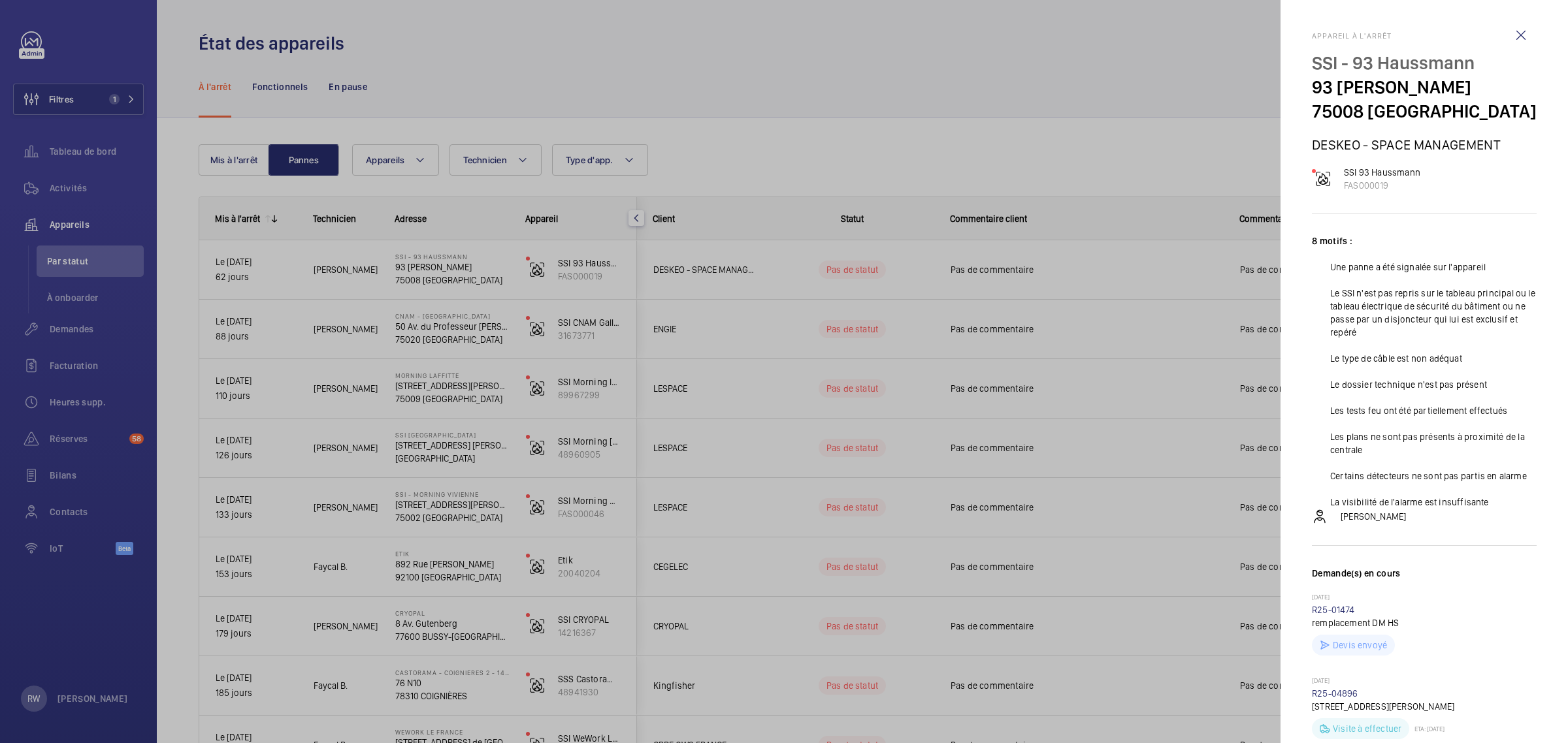
click at [954, 77] on div at bounding box center [784, 372] width 1568 height 743
